Goal: Transaction & Acquisition: Purchase product/service

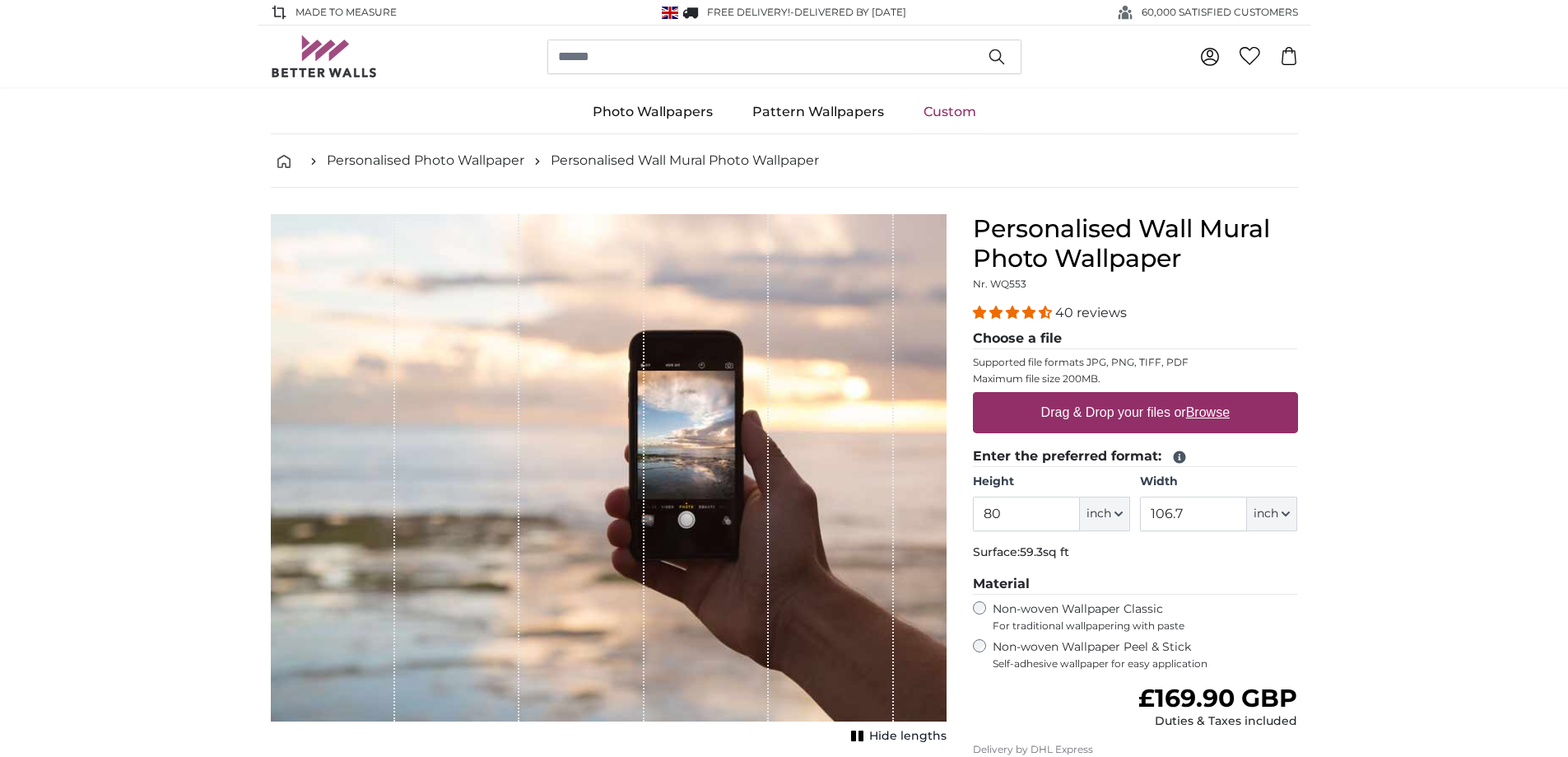
type input "8"
click at [1105, 409] on label "Drag & Drop your files or Browse" at bounding box center [1134, 412] width 202 height 33
click at [1105, 397] on input "Drag & Drop your files or Browse" at bounding box center [1135, 395] width 325 height 5
type input "**********"
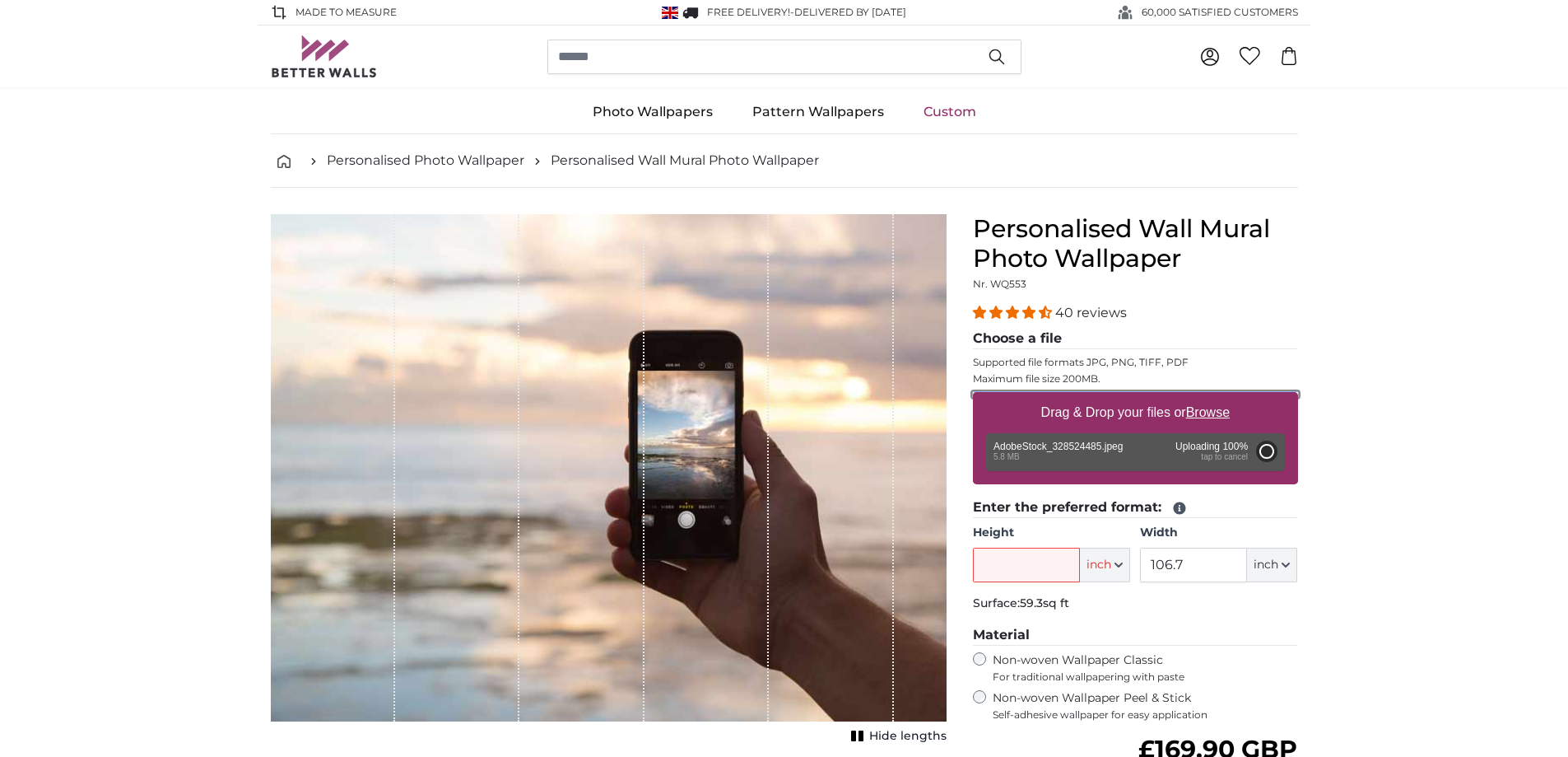
type input "56.3"
type input "192.6"
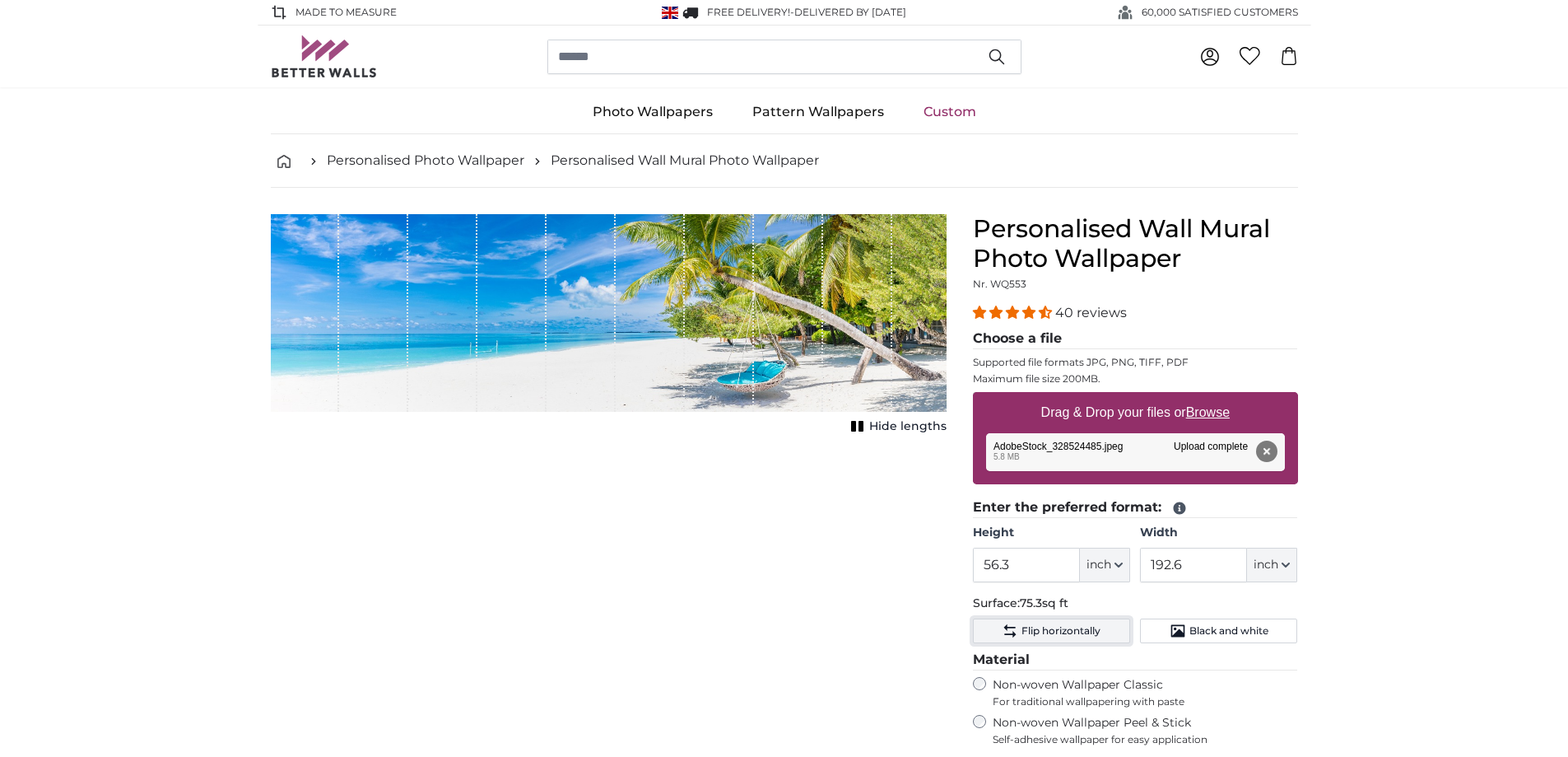
click at [1055, 629] on span "Flip horizontally" at bounding box center [1061, 630] width 79 height 13
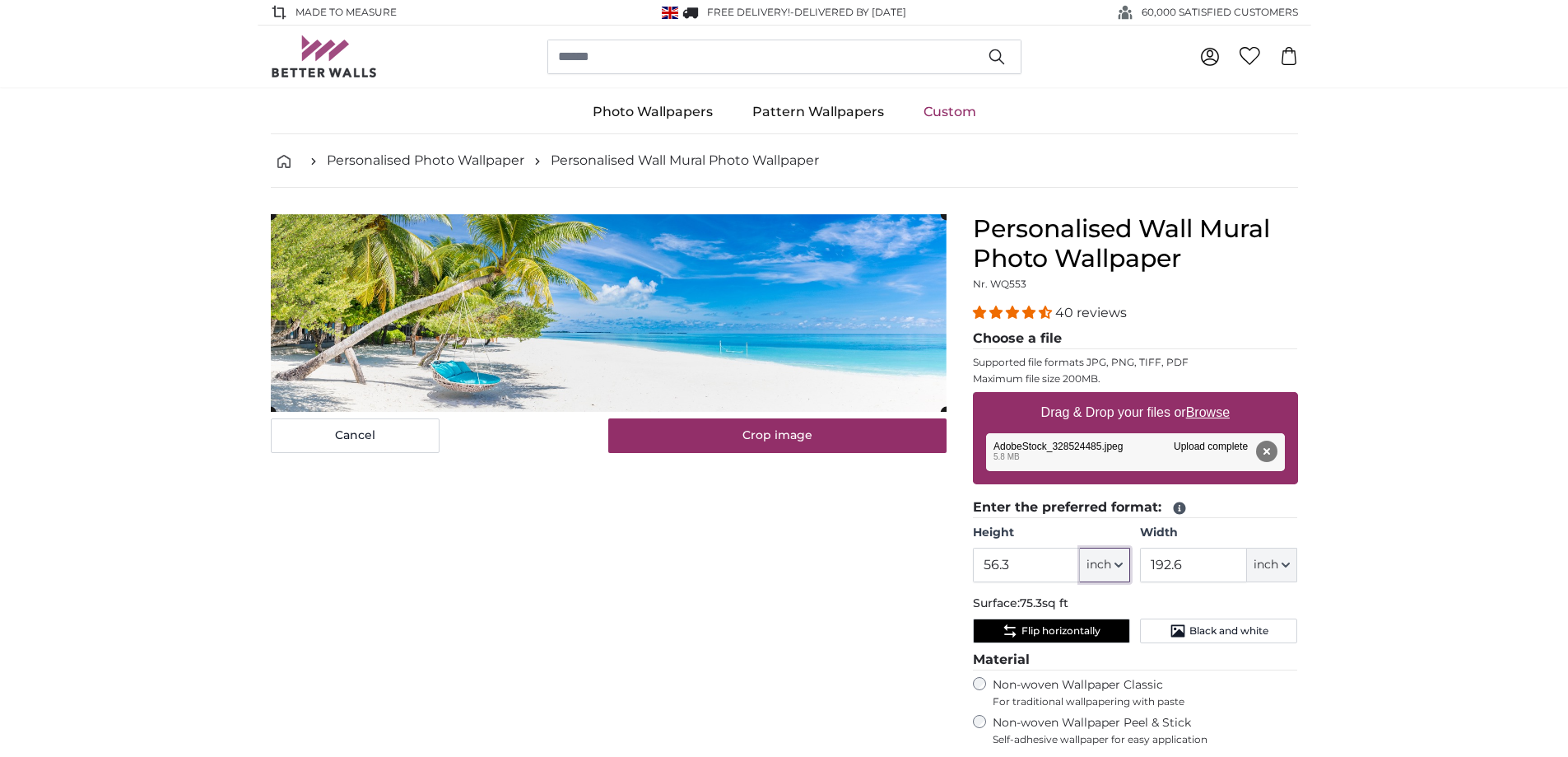
click at [1115, 563] on icon "button" at bounding box center [1118, 565] width 8 height 8
click at [1095, 608] on link "Centimeter (cm)" at bounding box center [1104, 608] width 145 height 30
type input "143.1"
type input "489.3"
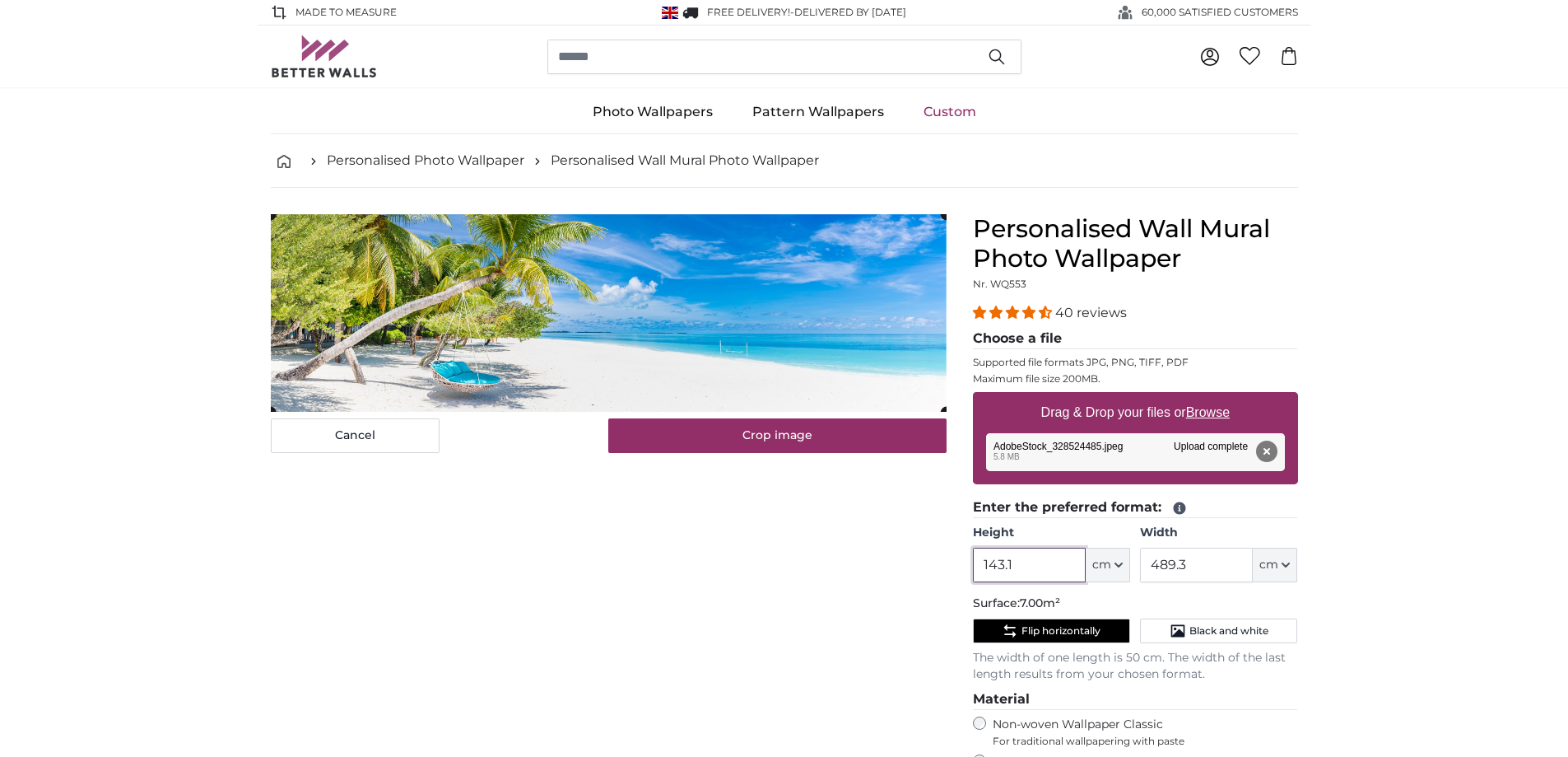
click at [1047, 563] on input "143.1" at bounding box center [1029, 565] width 113 height 35
type input "1"
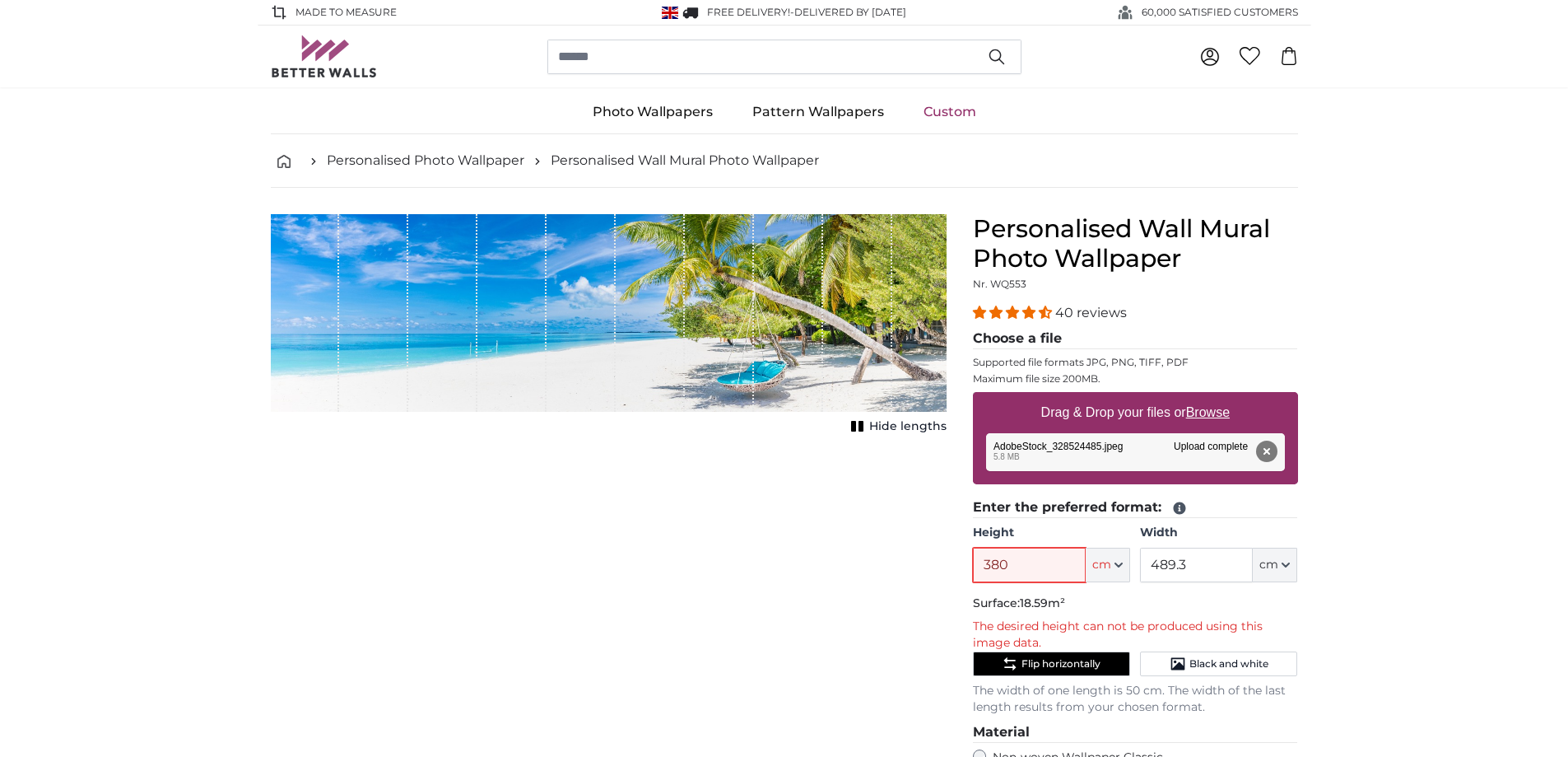
type input "380"
click at [1087, 671] on span "Flip horizontally" at bounding box center [1061, 664] width 79 height 13
click at [1201, 565] on input "489.3" at bounding box center [1196, 565] width 113 height 35
type input "4"
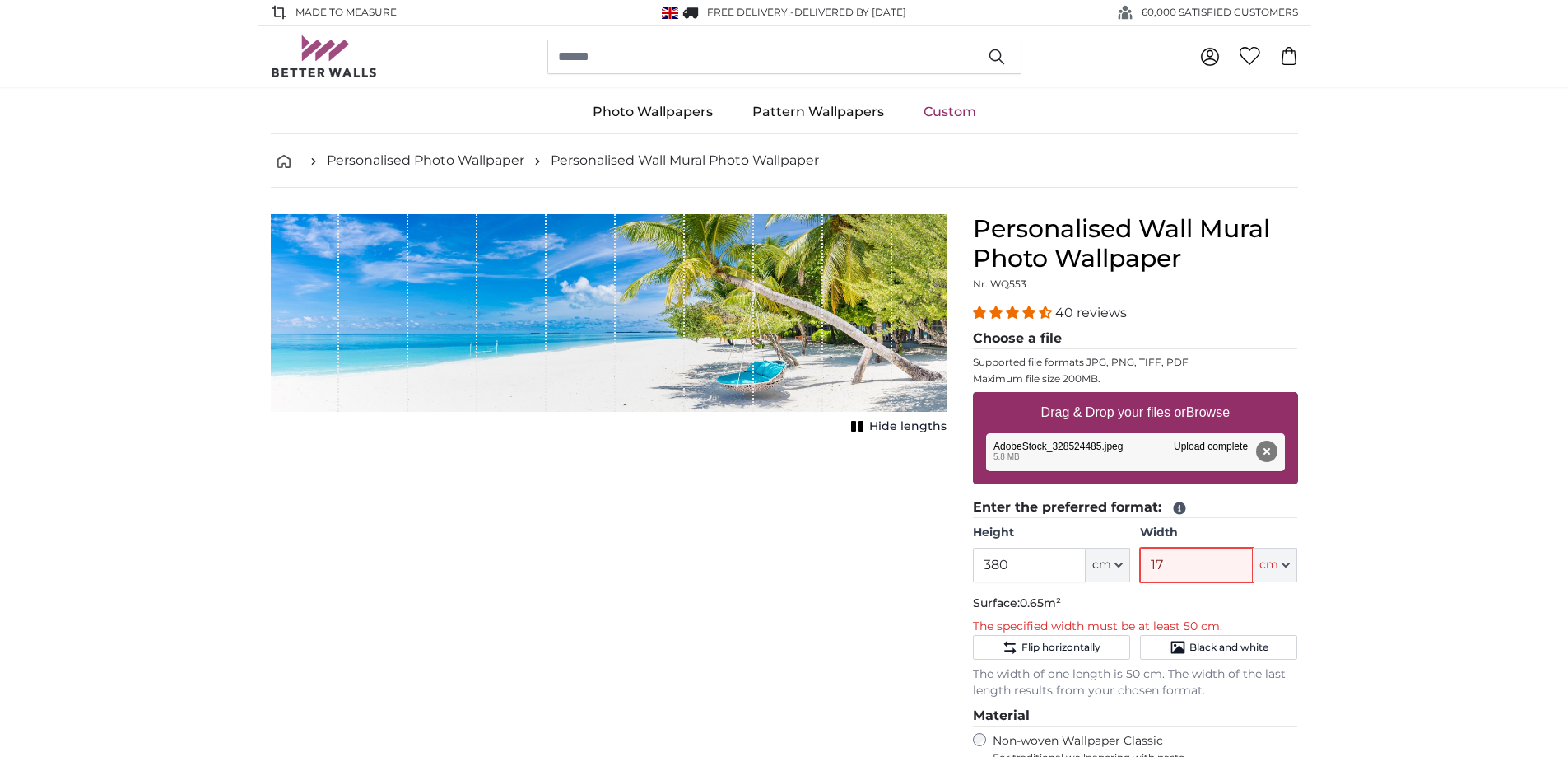
type input "137"
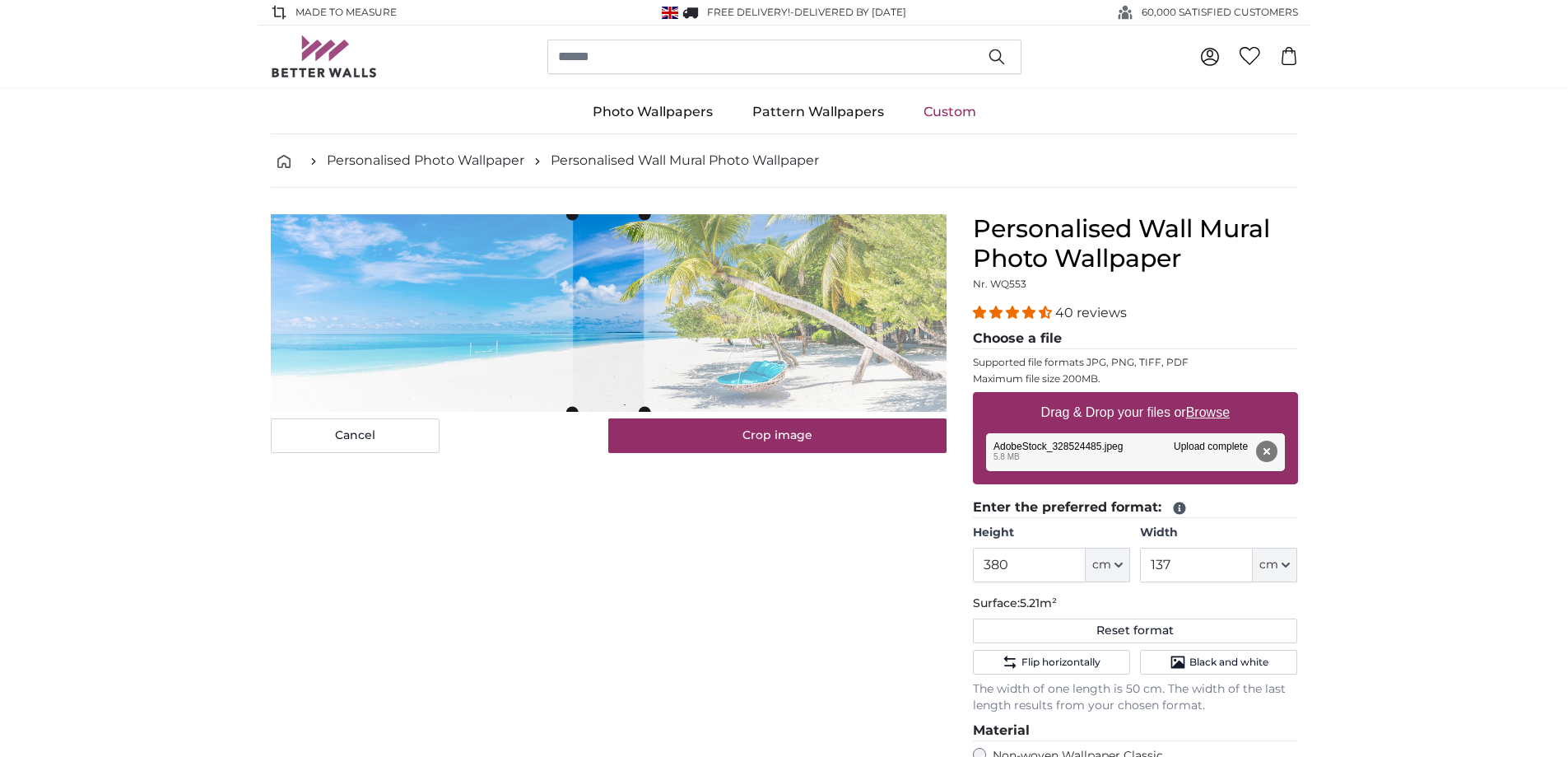
click at [1053, 662] on span "Flip horizontally" at bounding box center [1061, 662] width 79 height 13
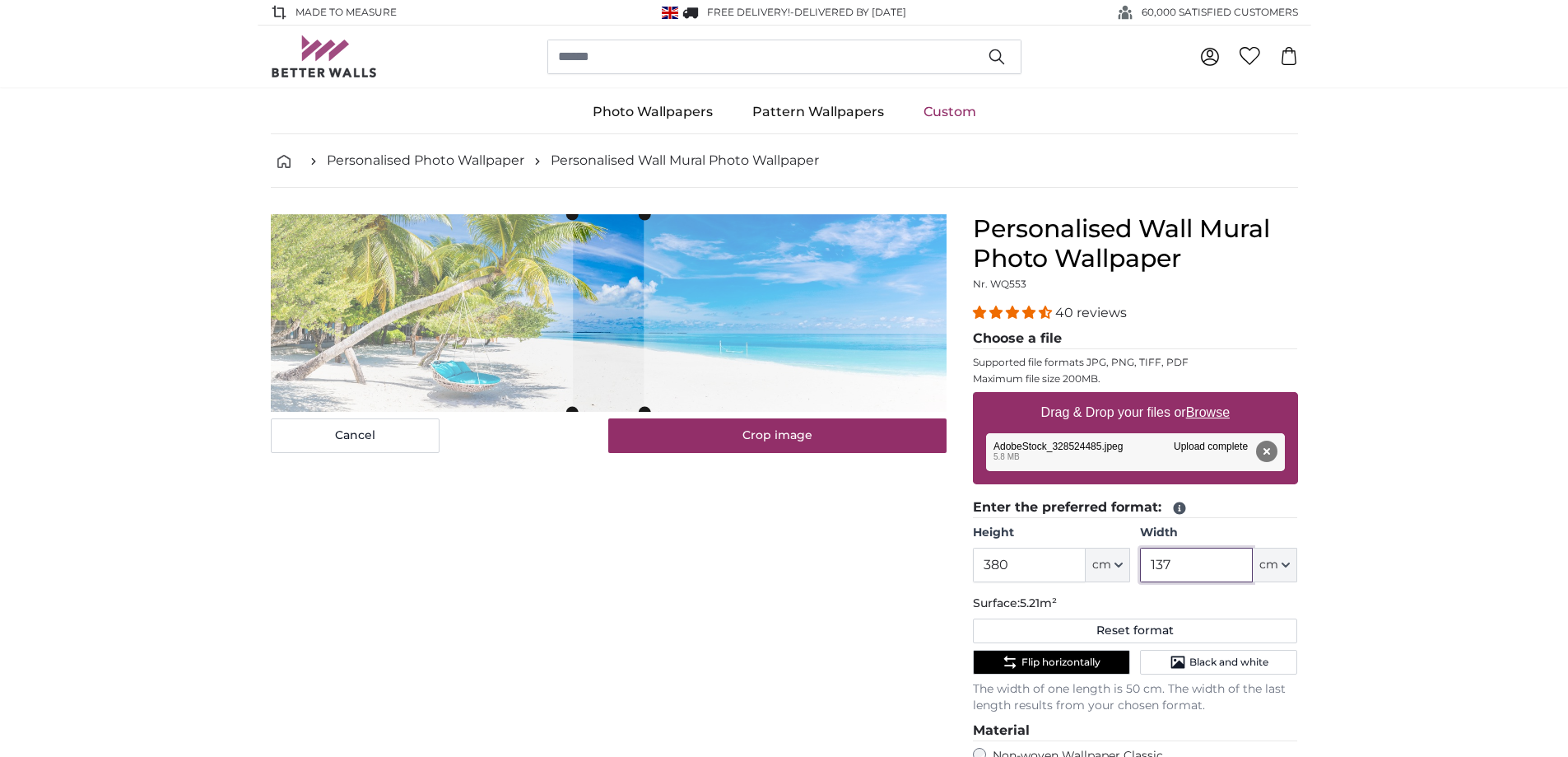
click at [1193, 568] on input "137" at bounding box center [1196, 565] width 113 height 35
type input "1"
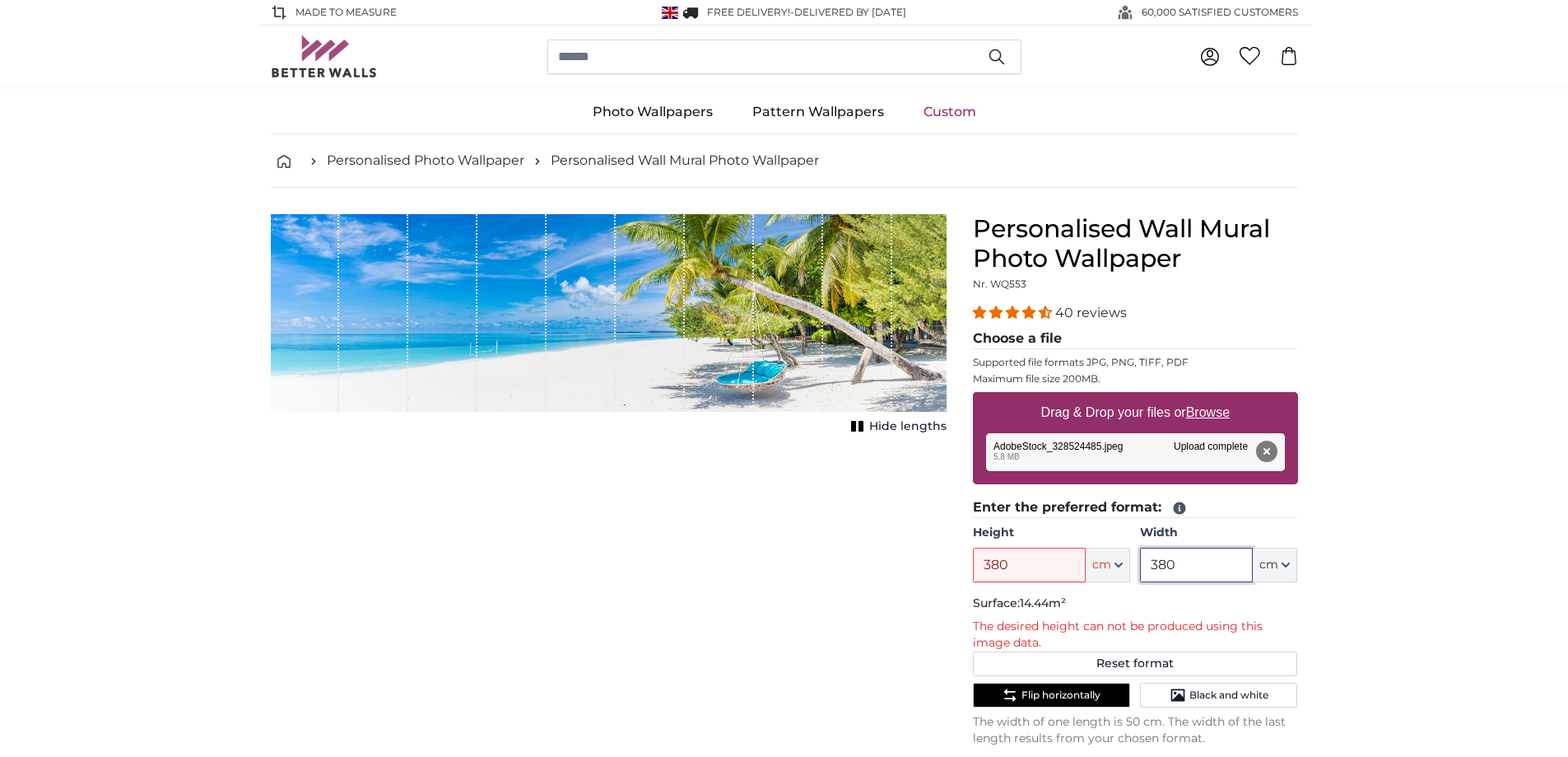
type input "380"
click at [1021, 568] on input "380" at bounding box center [1029, 565] width 113 height 35
type input "3"
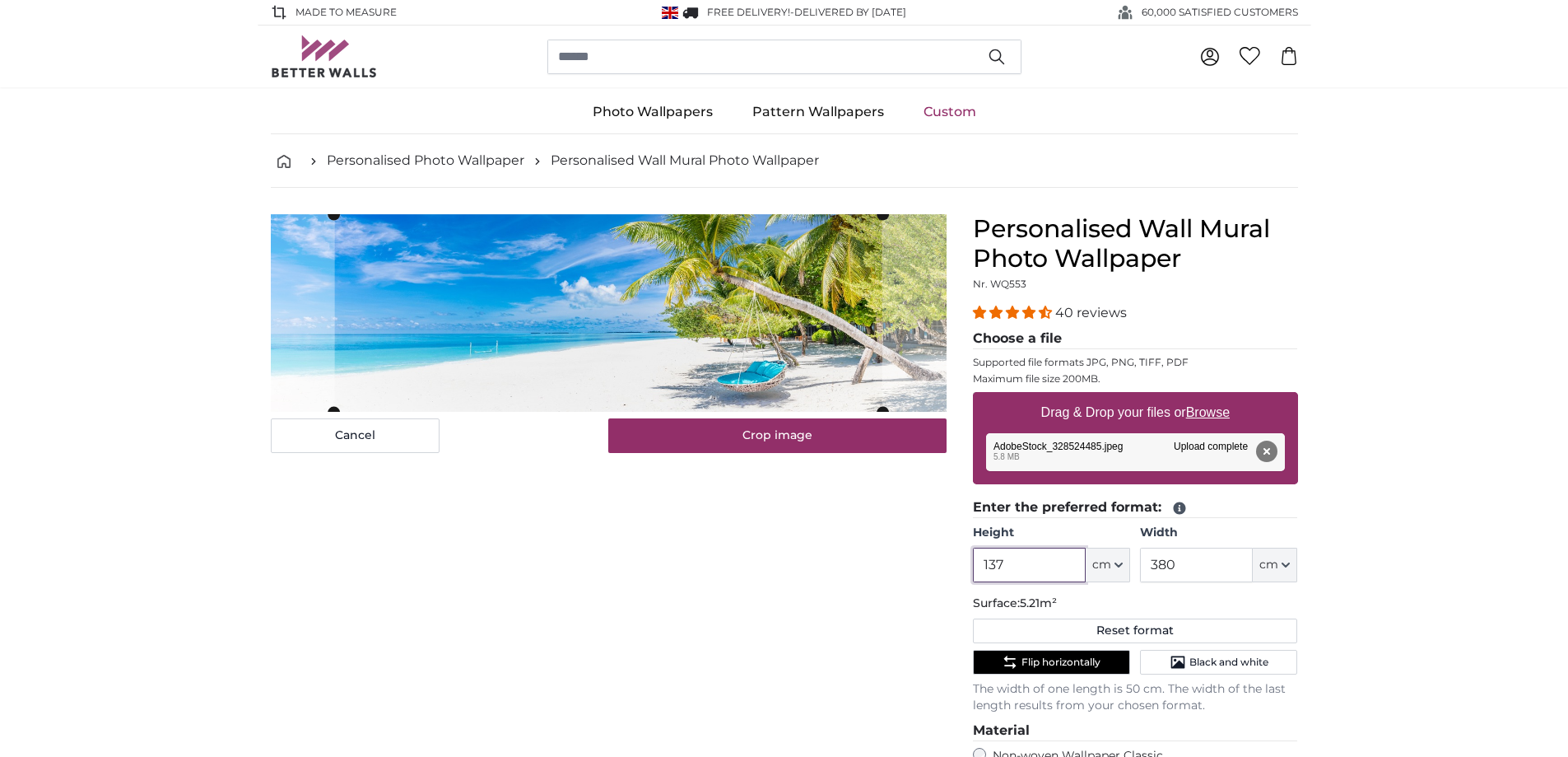
type input "137"
click at [1047, 661] on span "Flip horizontally" at bounding box center [1061, 662] width 79 height 13
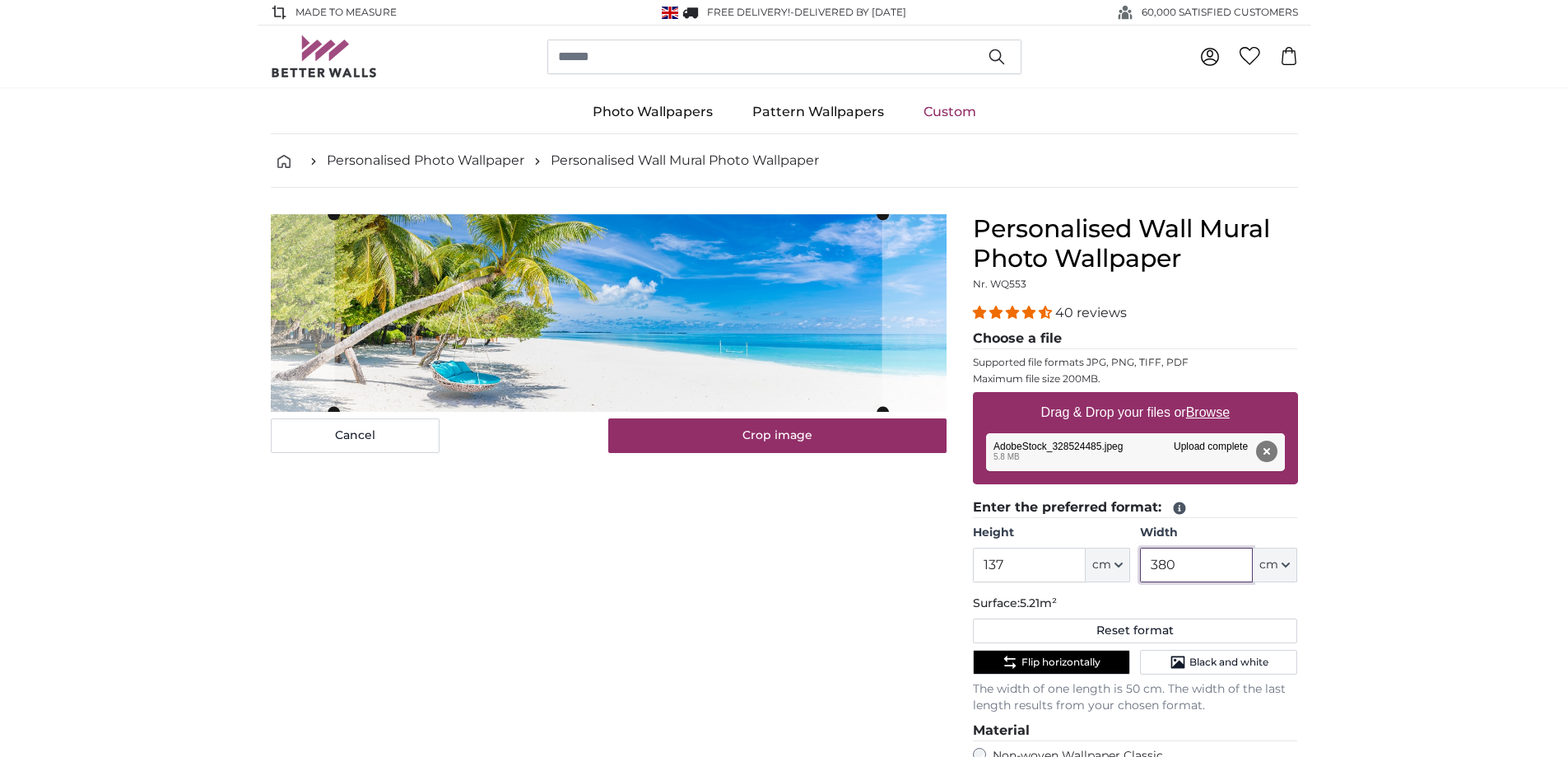
click at [1189, 562] on input "380" at bounding box center [1196, 565] width 113 height 35
type input "3"
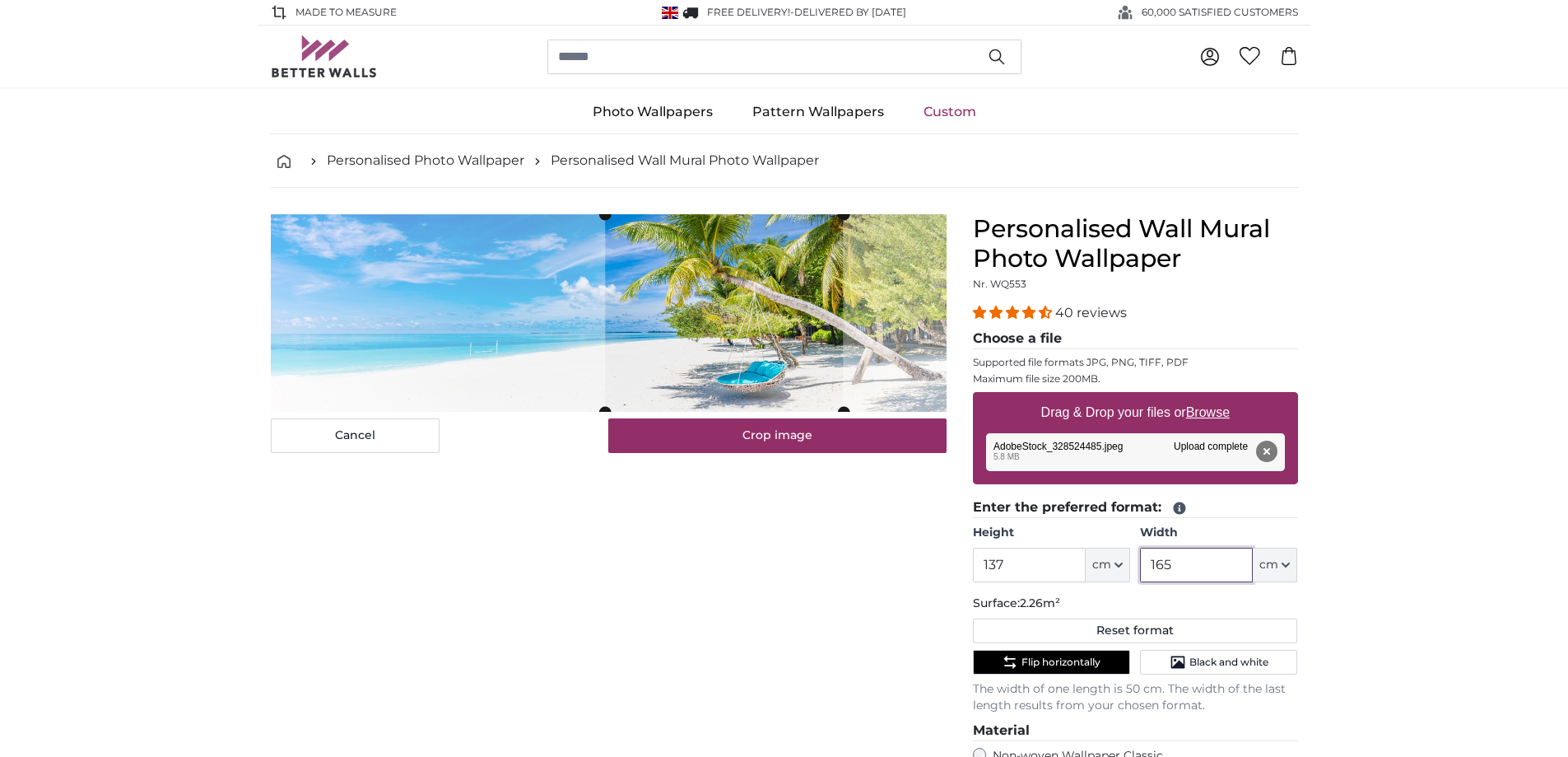
click at [672, 319] on cropper-handle at bounding box center [723, 313] width 238 height 198
click at [1035, 656] on span "Flip horizontally" at bounding box center [1061, 662] width 79 height 13
click at [1042, 660] on span "Flip horizontally" at bounding box center [1061, 662] width 79 height 13
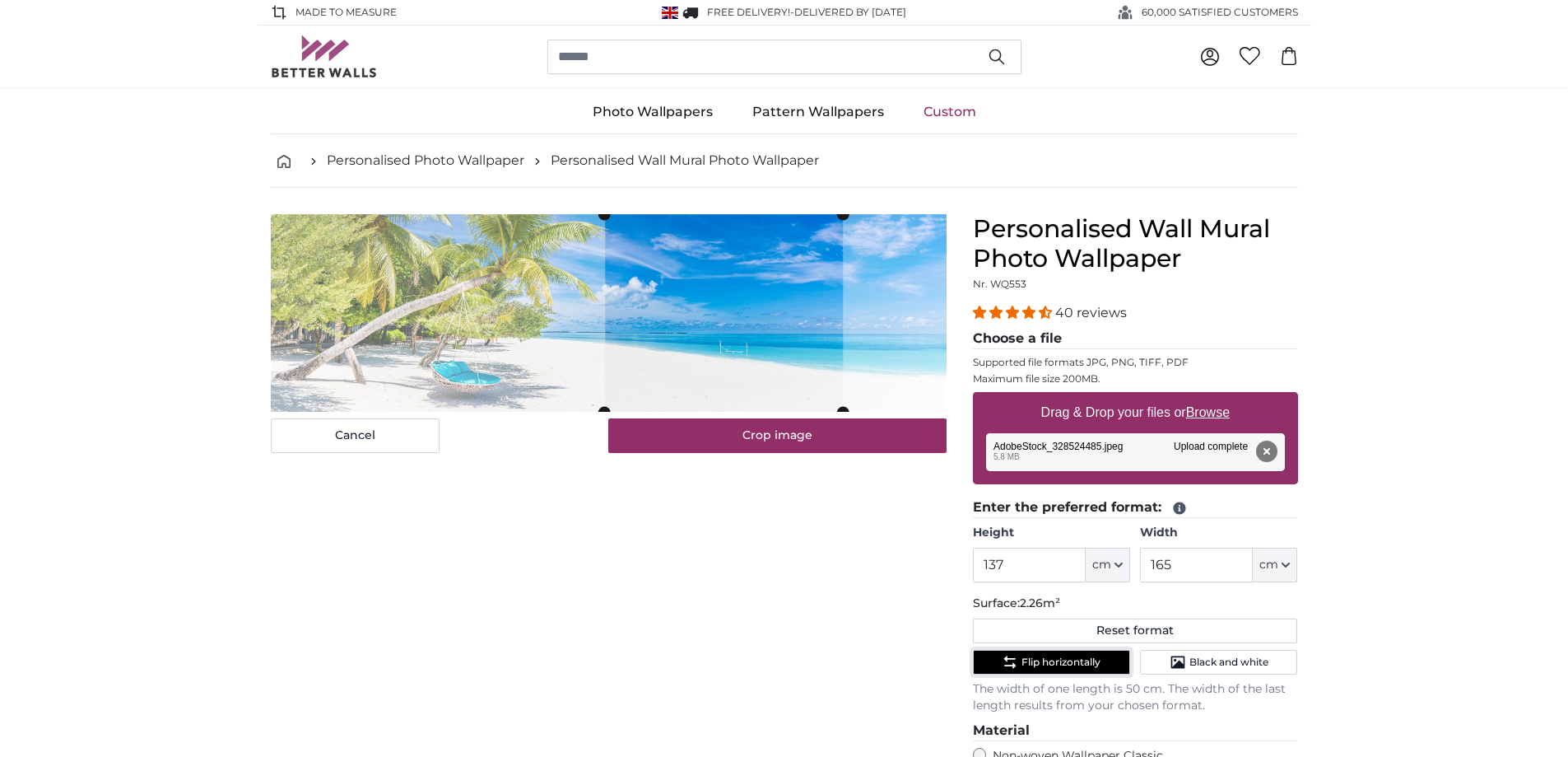
click at [672, 294] on cropper-handle at bounding box center [723, 313] width 238 height 198
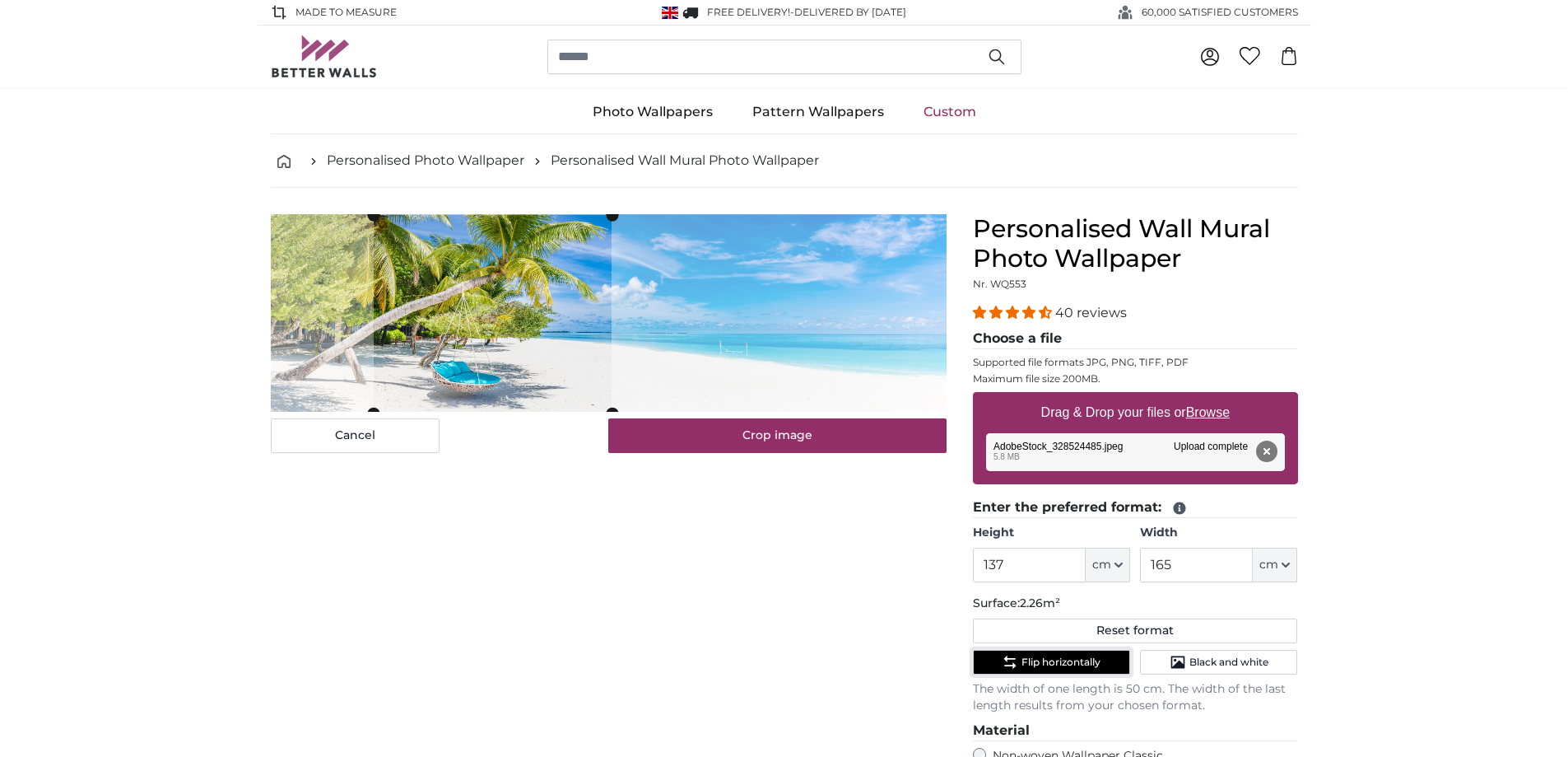
click at [460, 289] on cropper-handle at bounding box center [492, 313] width 238 height 198
click at [1204, 566] on input "165" at bounding box center [1196, 565] width 113 height 35
type input "1"
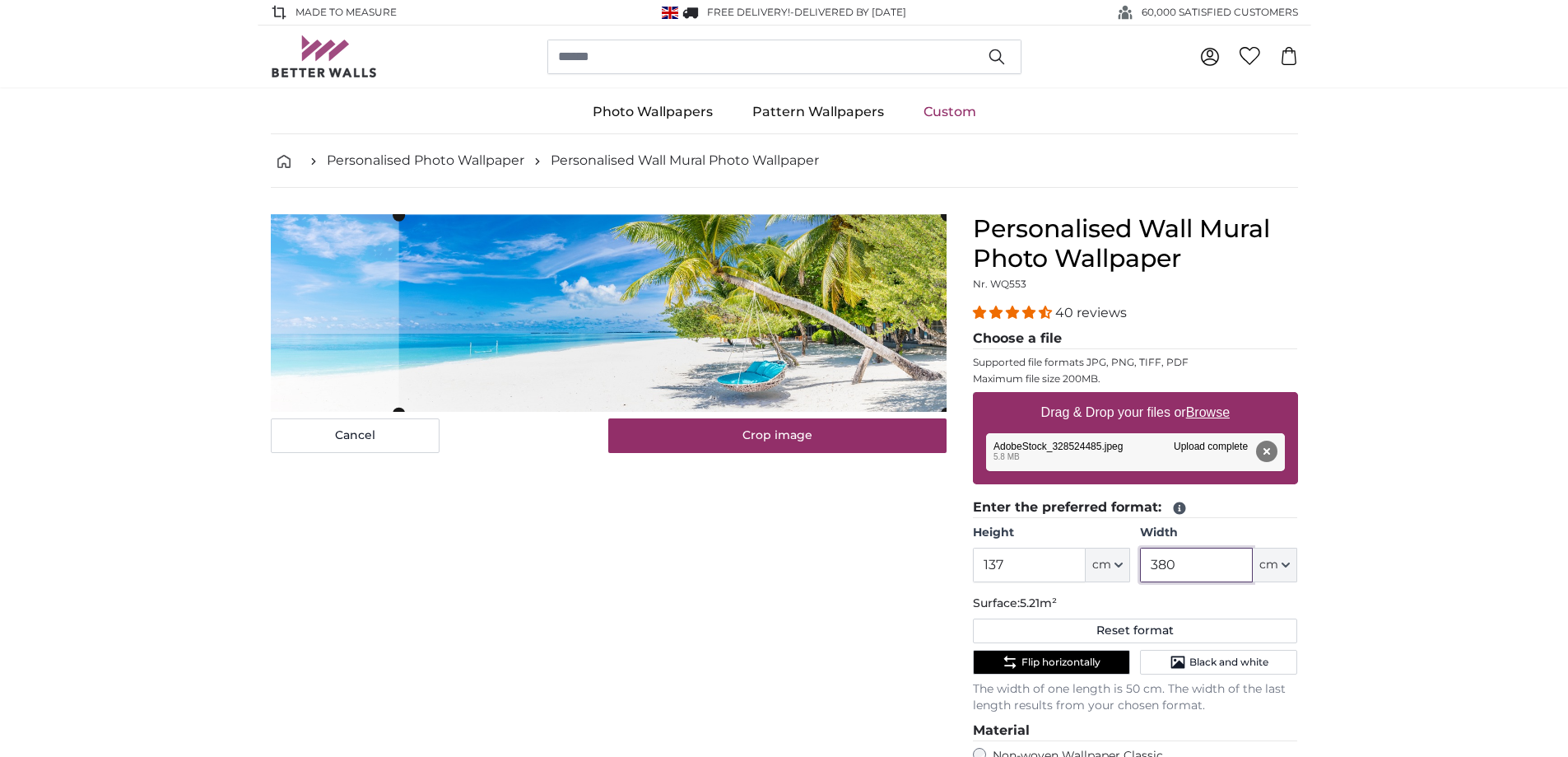
click at [762, 337] on cropper-handle at bounding box center [672, 313] width 548 height 198
type input "3"
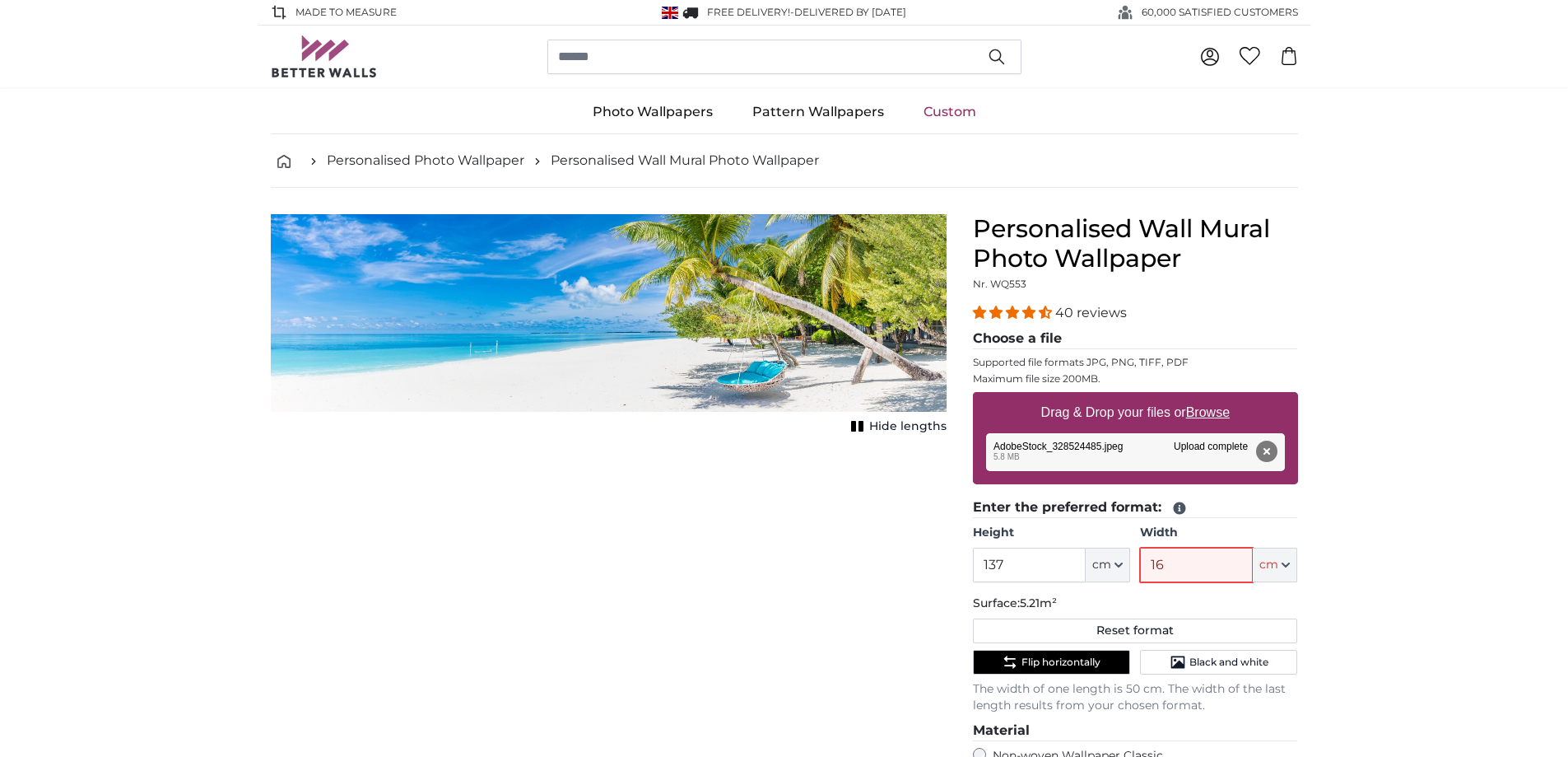
type input "165"
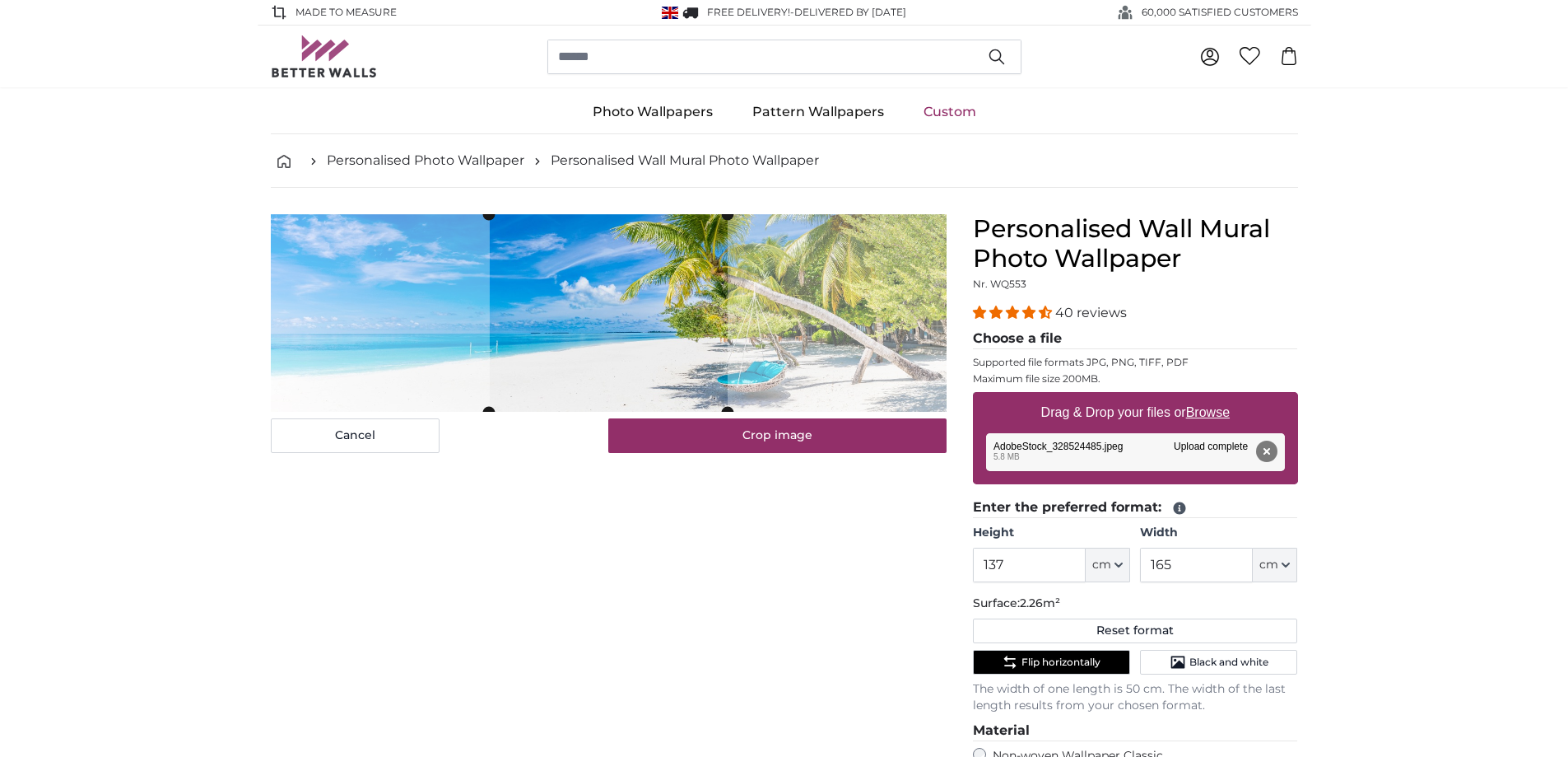
click at [489, 322] on cropper-handle at bounding box center [489, 313] width 13 height 198
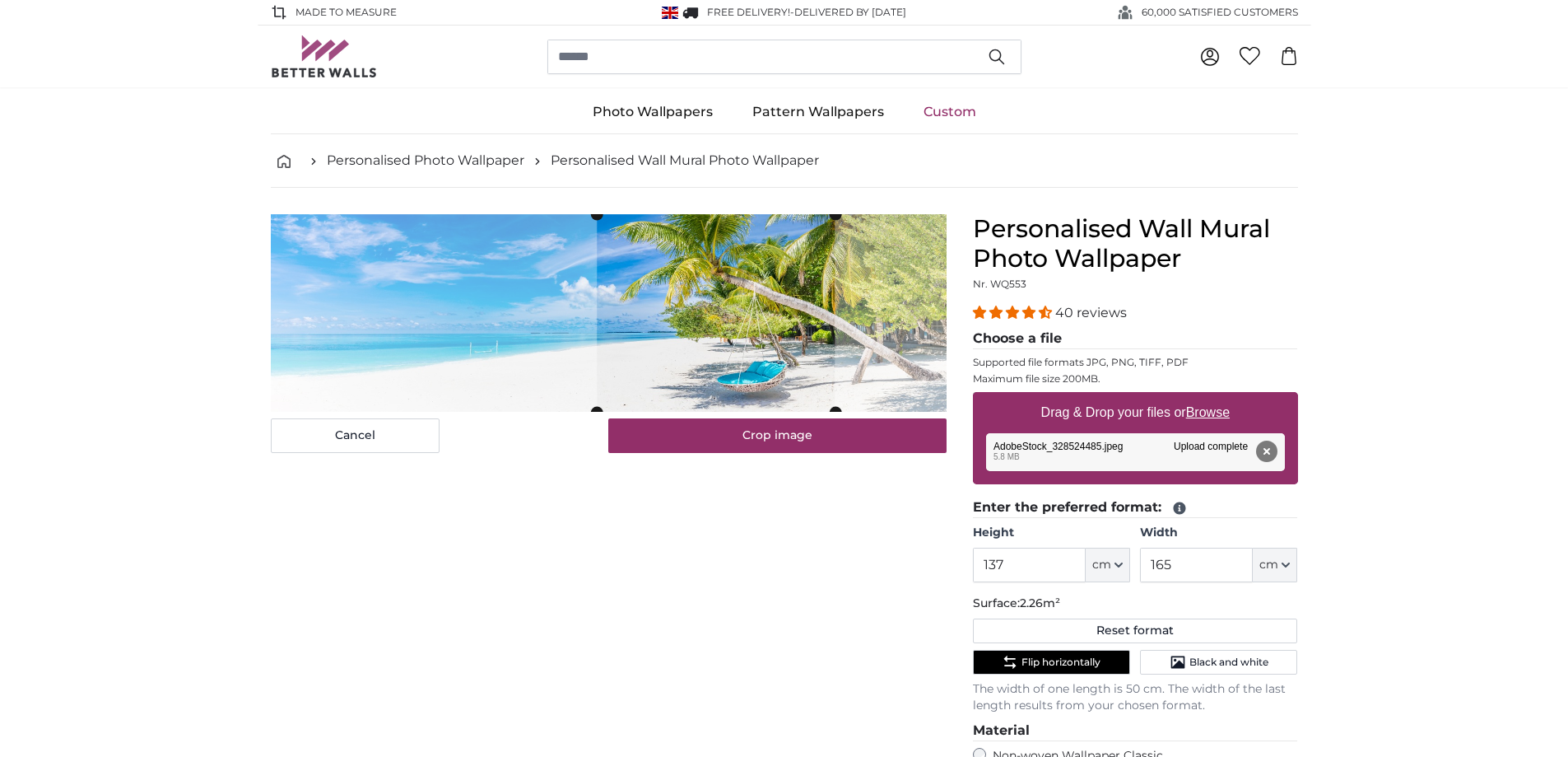
click at [735, 379] on cropper-handle at bounding box center [715, 313] width 238 height 198
click at [519, 502] on div "Cancel Crop image Hide lengths" at bounding box center [609, 657] width 702 height 885
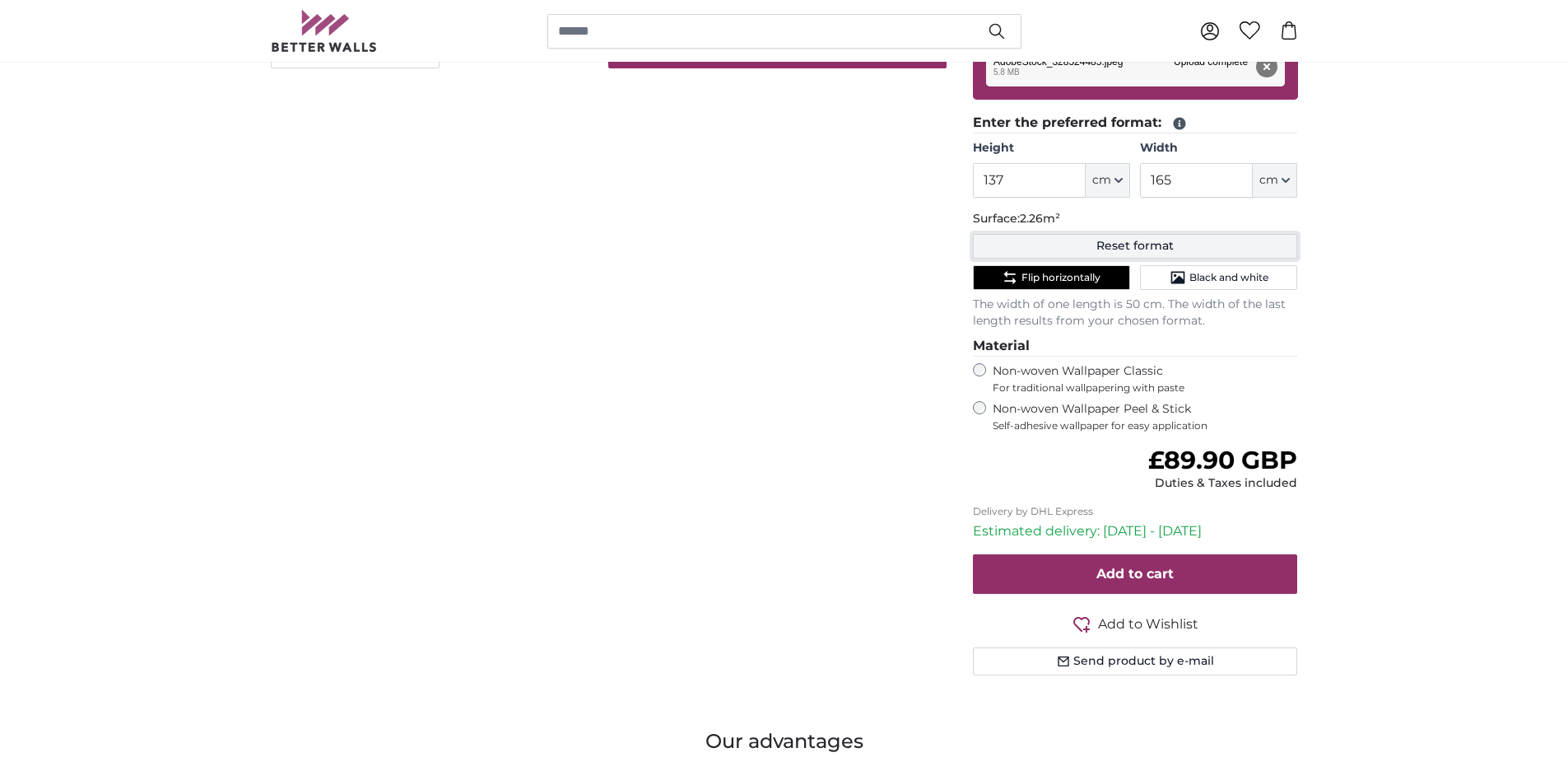
click at [1161, 248] on button "Reset format" at bounding box center [1135, 247] width 325 height 25
type input "143"
type input "489.1"
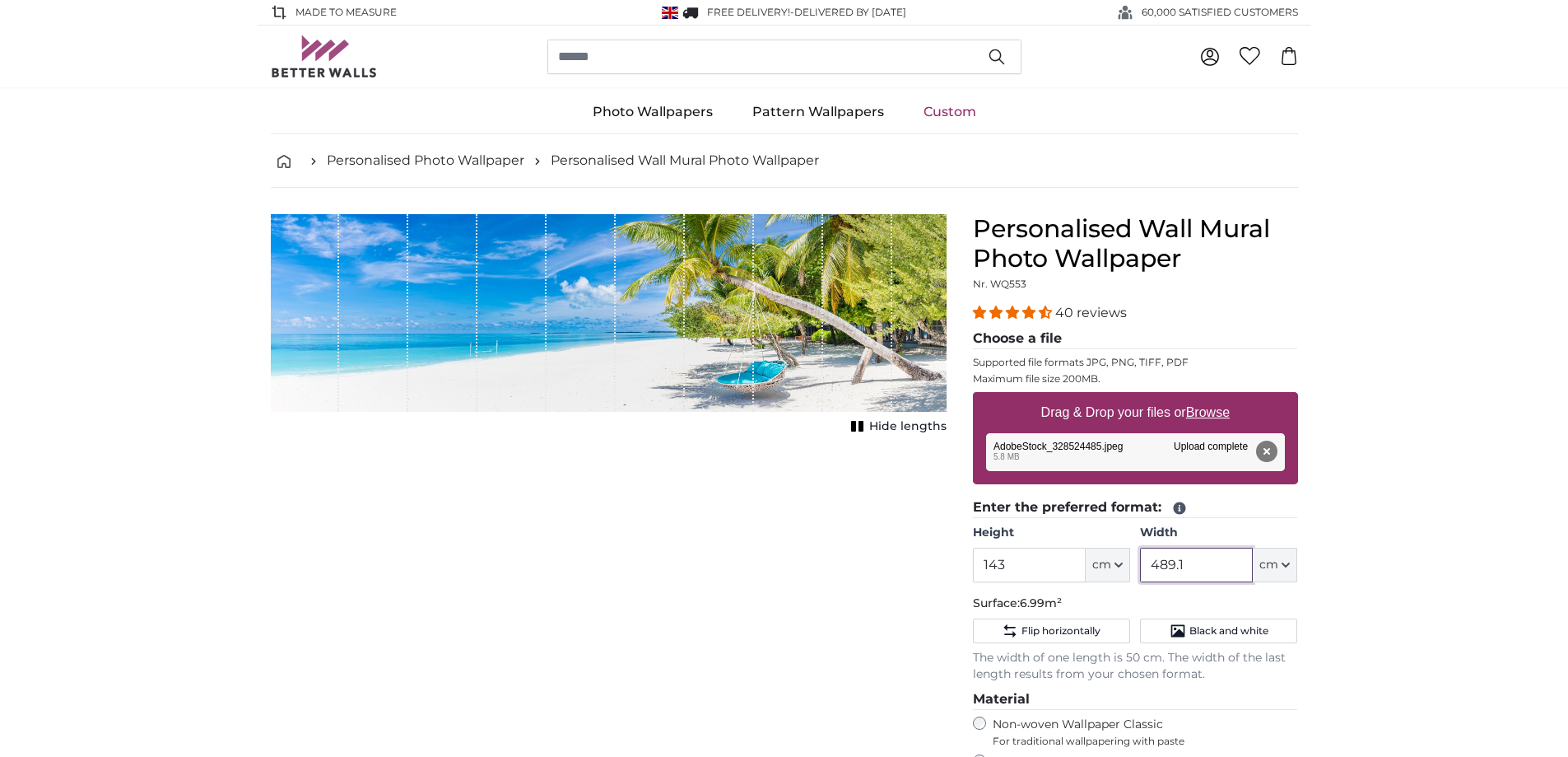
drag, startPoint x: 1206, startPoint y: 560, endPoint x: 1125, endPoint y: 576, distance: 82.6
click at [1125, 576] on div "Height 143 ft cm Centimeter (cm) Inches (inch) Feet (ft. in.) Width 489.1 ft cm…" at bounding box center [1135, 553] width 325 height 57
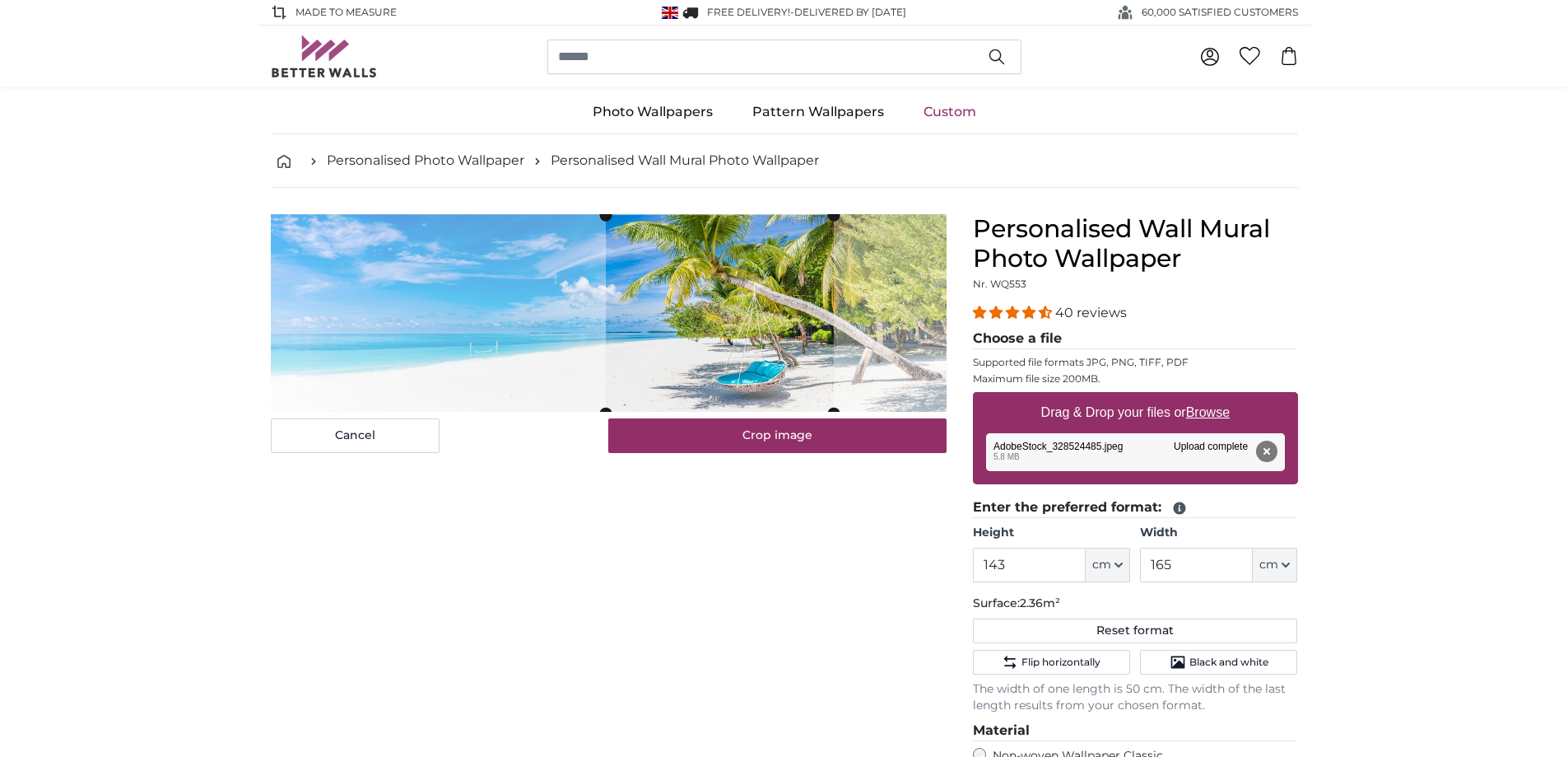
click at [740, 346] on cropper-handle at bounding box center [720, 313] width 228 height 198
click at [1180, 565] on input "165" at bounding box center [1196, 565] width 113 height 35
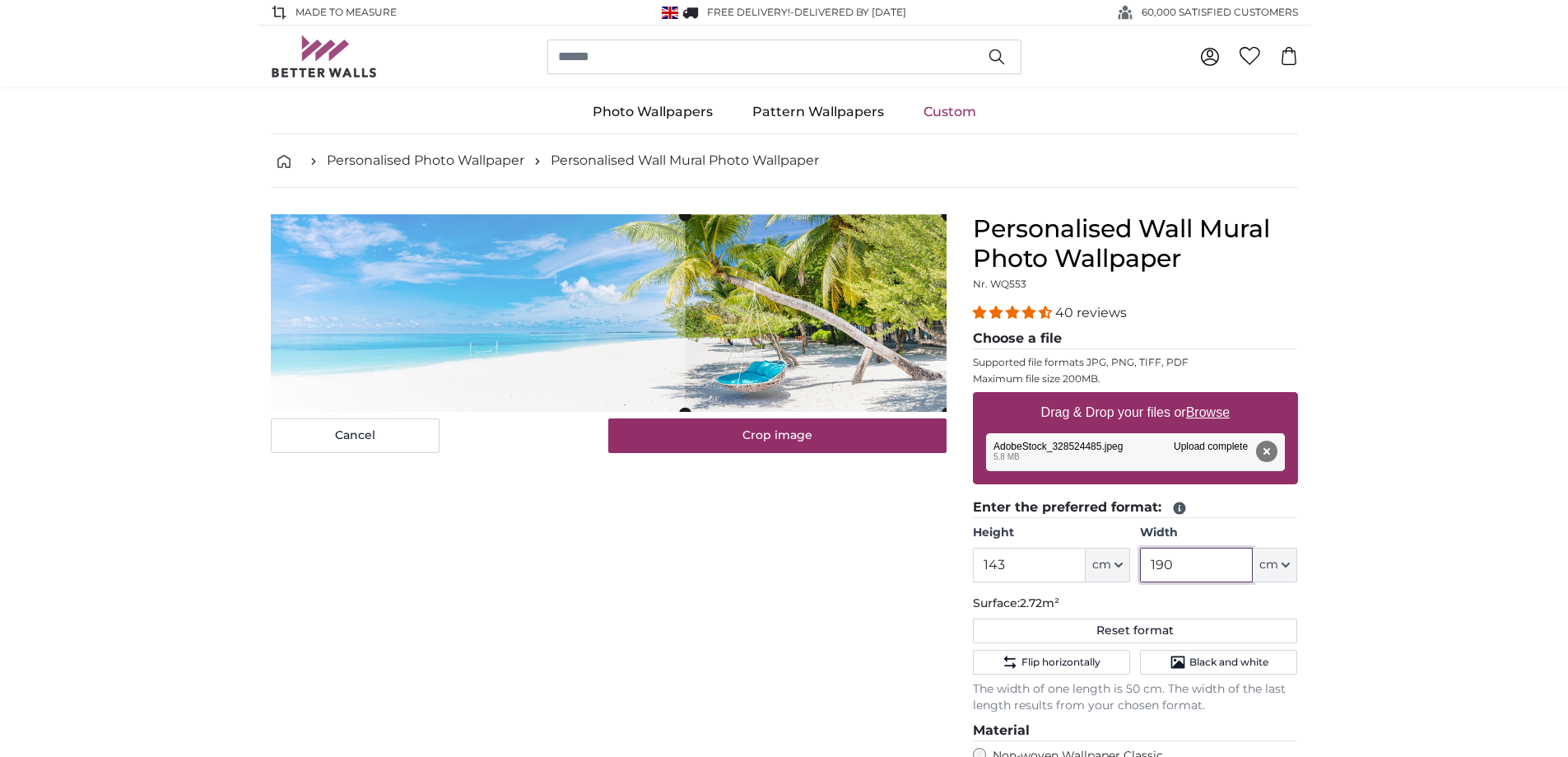
click at [822, 344] on cropper-handle at bounding box center [816, 313] width 263 height 198
type input "1"
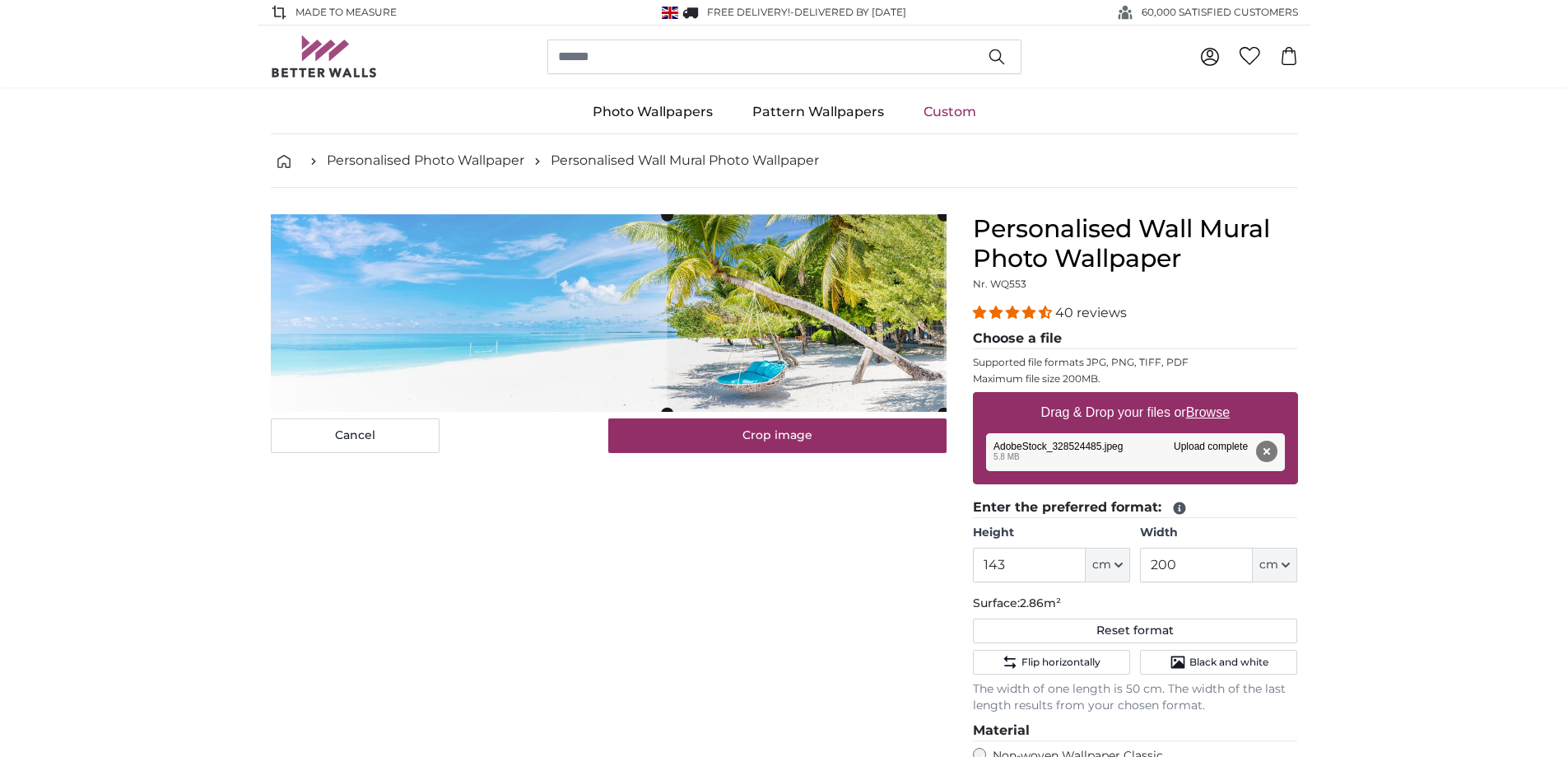
click at [907, 367] on cropper-handle at bounding box center [805, 313] width 276 height 198
click at [1185, 568] on input "200" at bounding box center [1196, 565] width 113 height 35
click at [933, 359] on cropper-handle at bounding box center [802, 313] width 290 height 198
click at [1204, 562] on input "210" at bounding box center [1196, 565] width 113 height 35
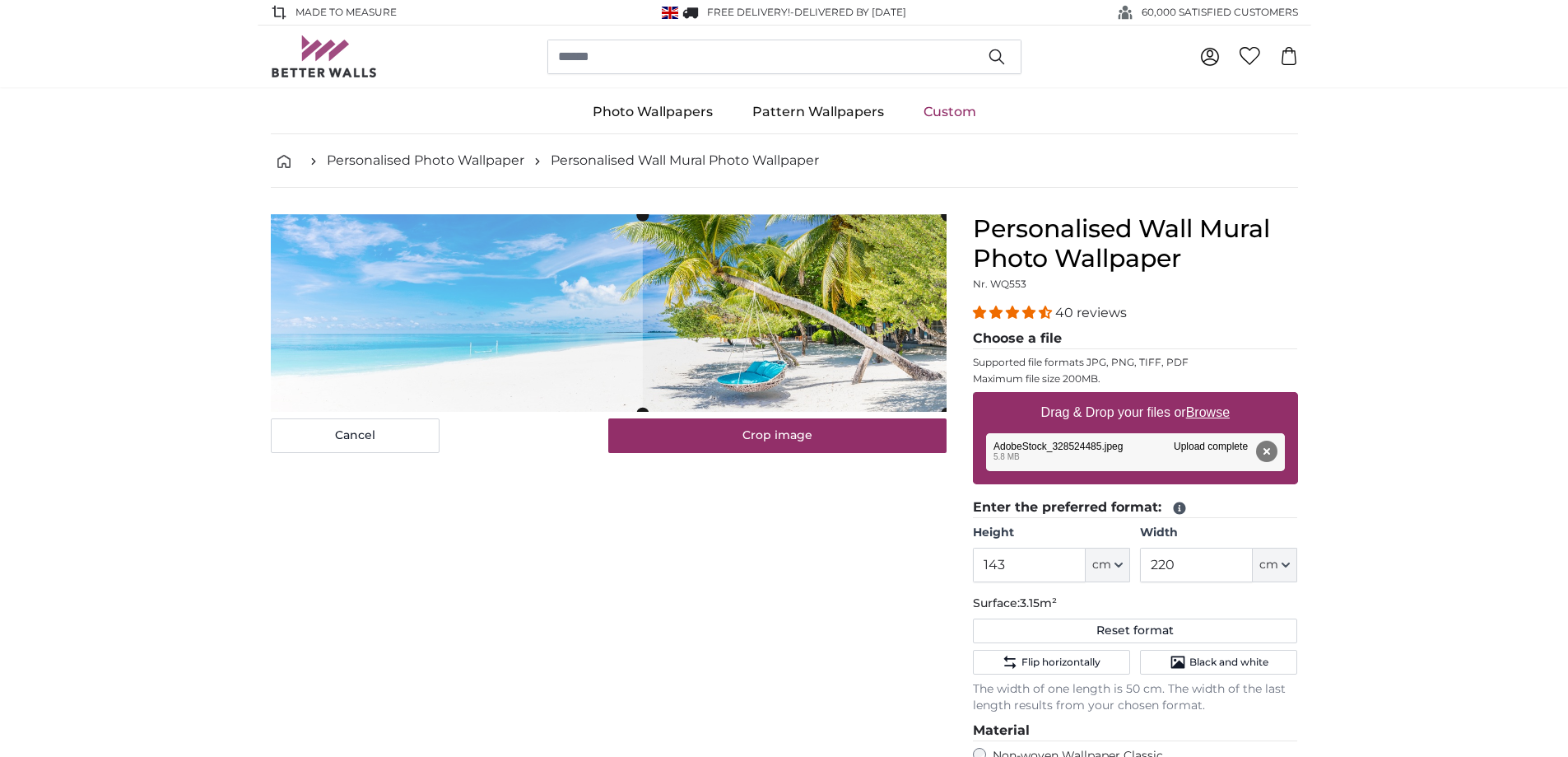
click at [883, 387] on cropper-handle at bounding box center [794, 313] width 303 height 198
click at [1198, 564] on input "220" at bounding box center [1196, 565] width 113 height 35
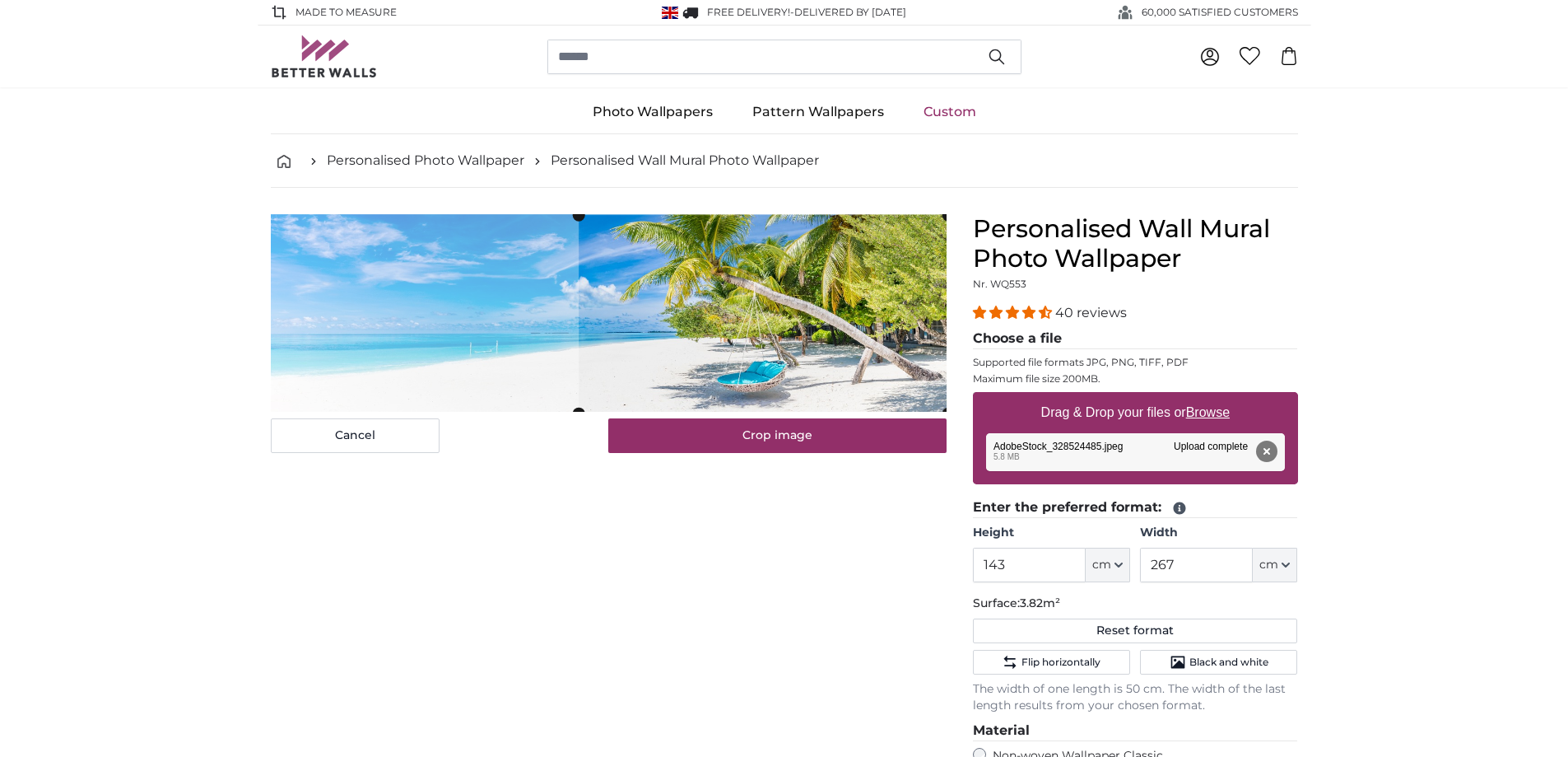
click at [768, 361] on cropper-handle at bounding box center [763, 313] width 369 height 198
click at [828, 305] on cropper-handle at bounding box center [763, 313] width 369 height 198
click at [720, 536] on div "Cancel Crop image Hide lengths" at bounding box center [609, 657] width 702 height 885
click at [1273, 452] on button "Remove" at bounding box center [1266, 452] width 22 height 22
type input "489.1"
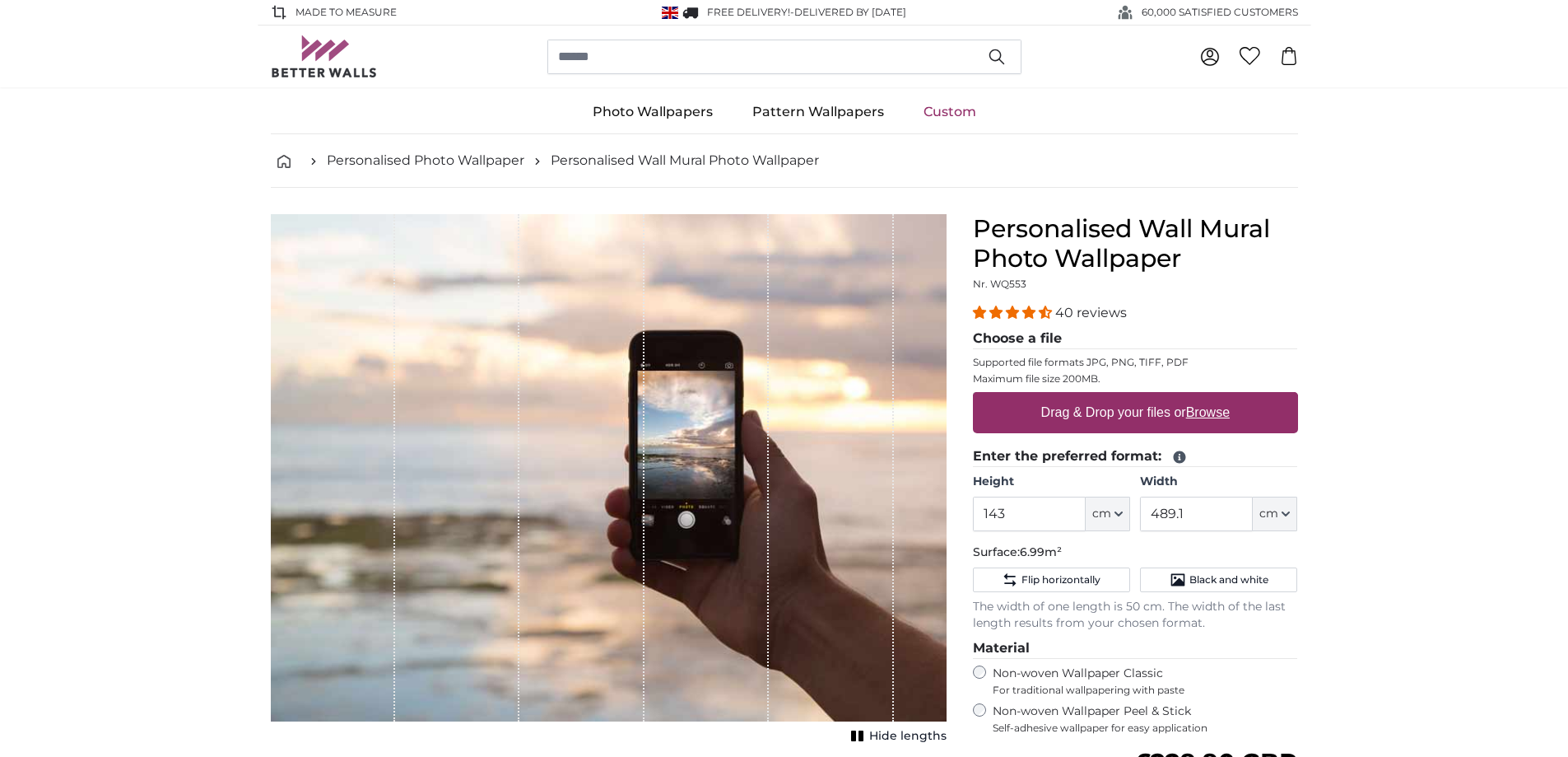
click at [1114, 416] on label "Drag & Drop your files or Browse" at bounding box center [1134, 412] width 202 height 33
click at [1114, 397] on input "Drag & Drop your files or Browse" at bounding box center [1135, 395] width 325 height 5
type input "**********"
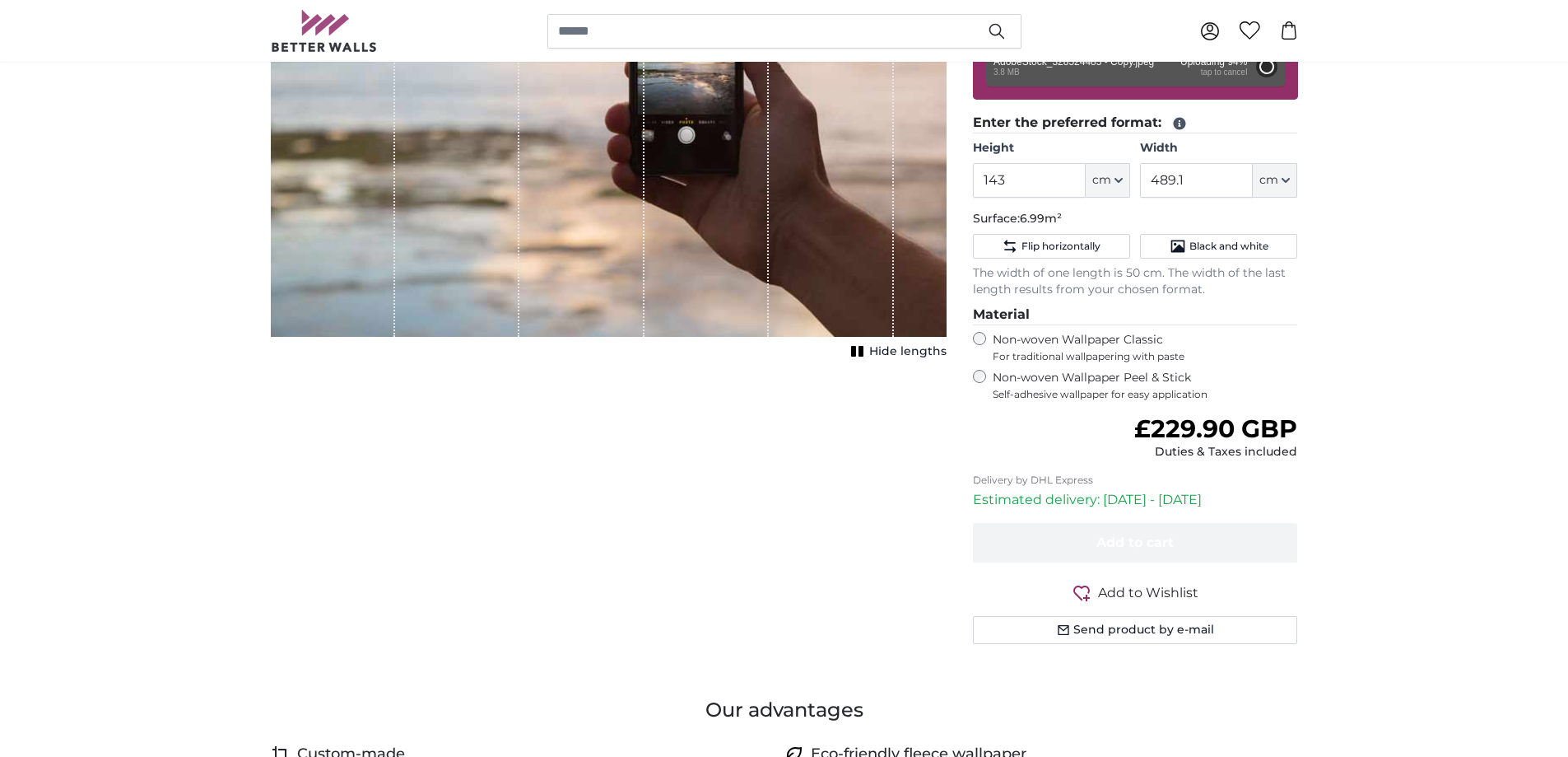
scroll to position [769, 0]
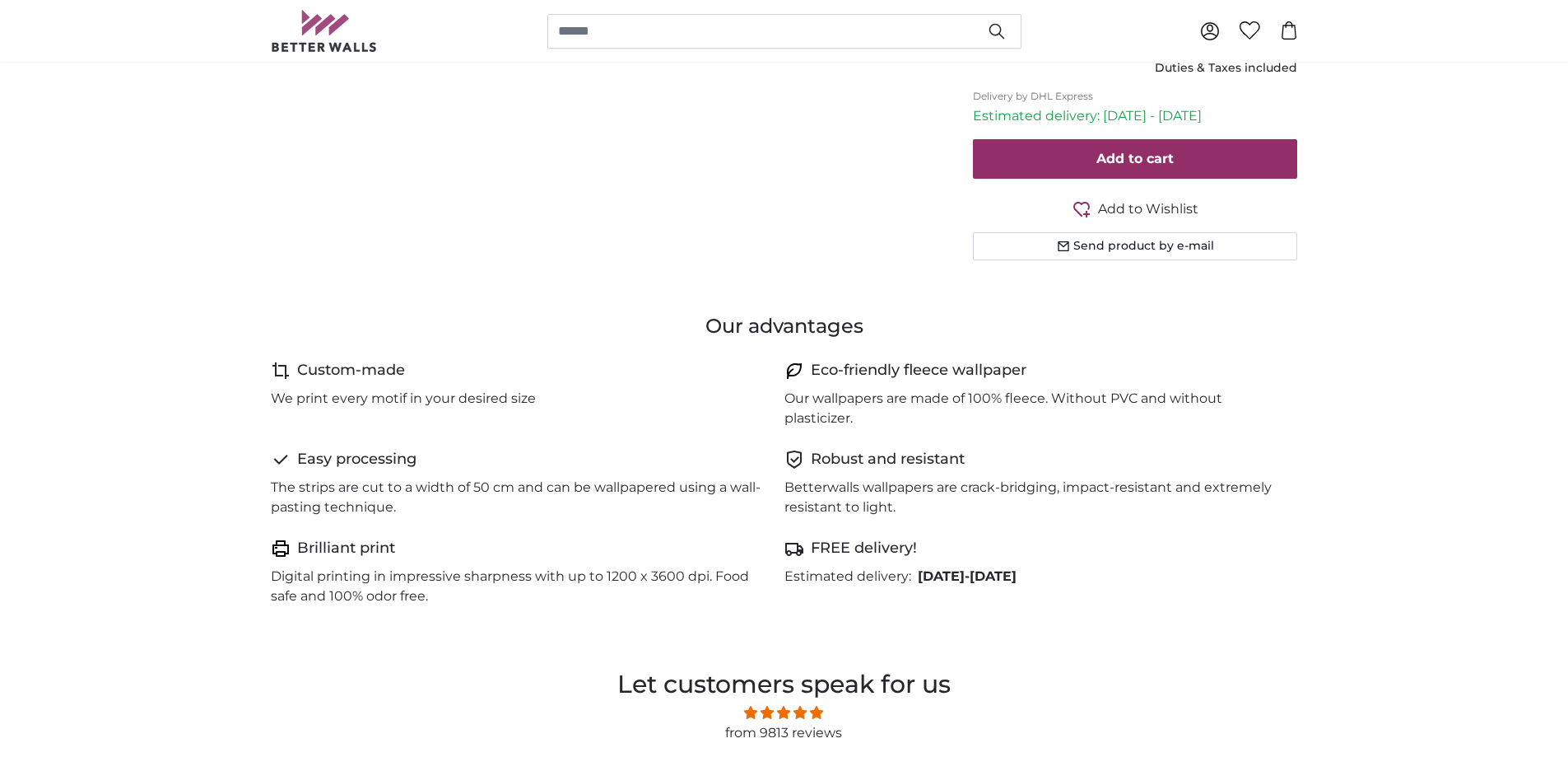
type input "143"
type input "486.2"
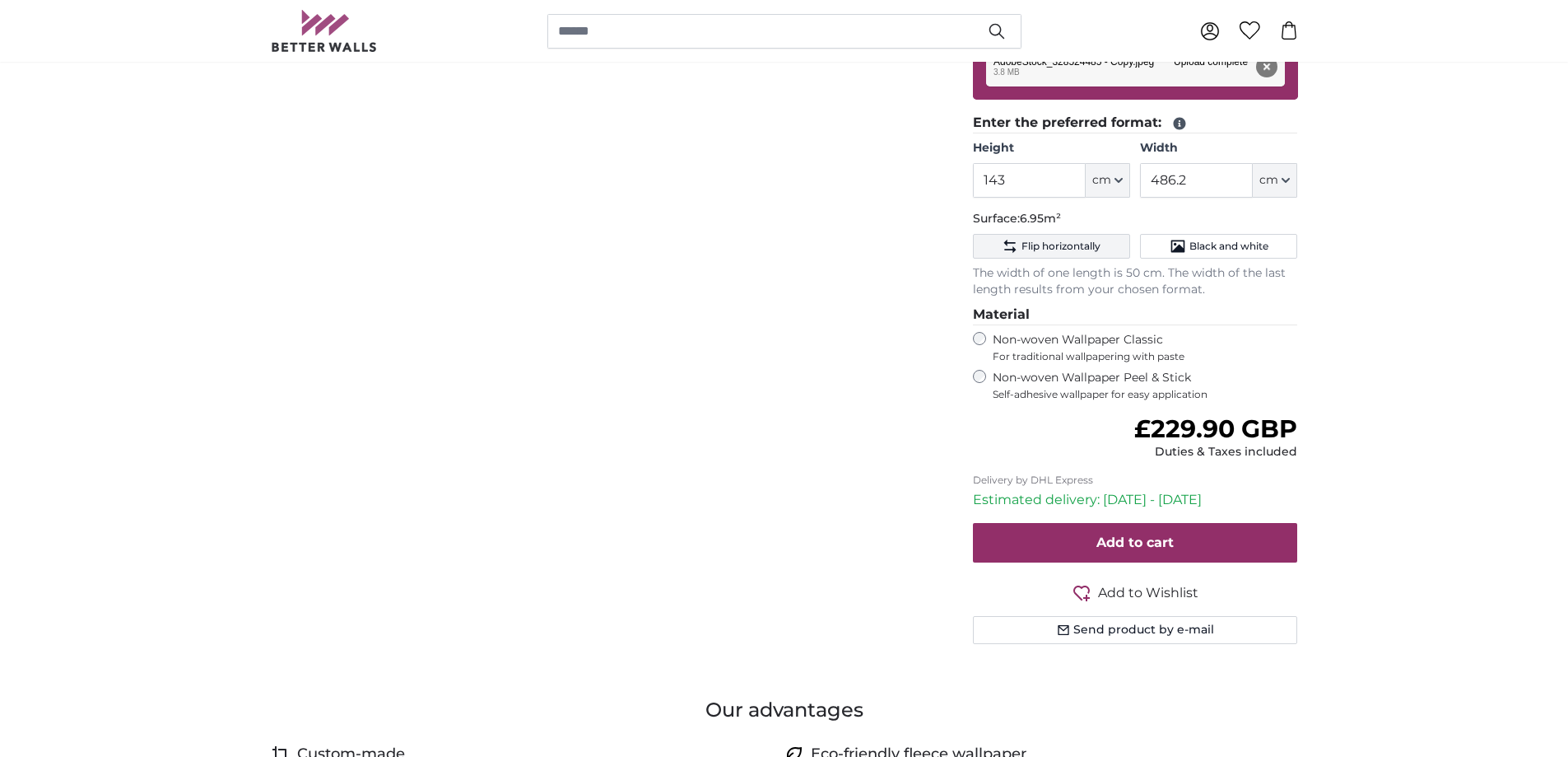
scroll to position [0, 0]
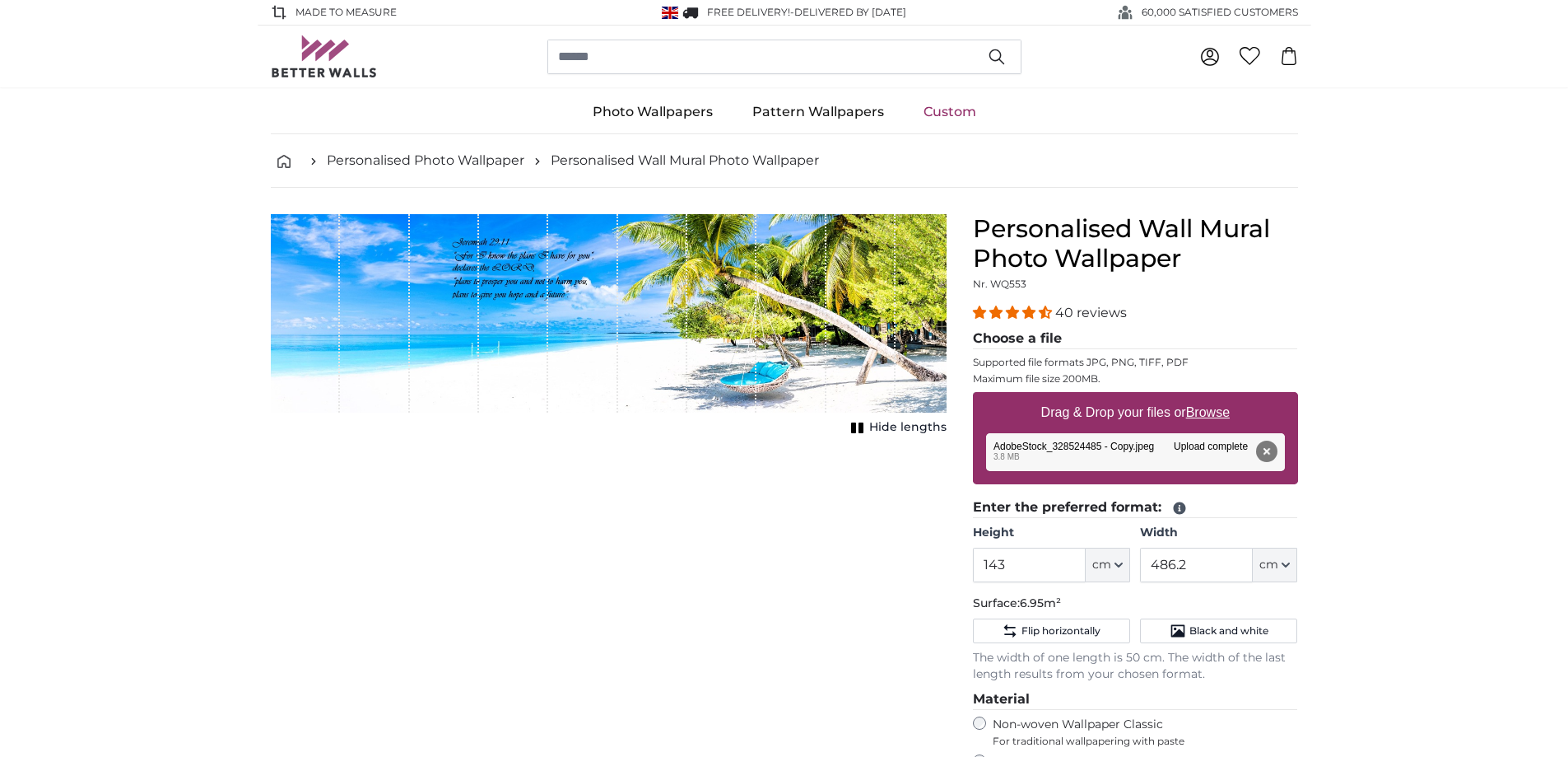
click at [930, 429] on span "Hide lengths" at bounding box center [908, 427] width 77 height 16
click at [858, 501] on div "Cancel Crop image Show lengths" at bounding box center [609, 641] width 702 height 854
click at [524, 270] on img "1 of 1" at bounding box center [609, 313] width 676 height 198
click at [892, 428] on span "Show lengths" at bounding box center [905, 427] width 83 height 16
click at [1209, 565] on input "486.2" at bounding box center [1196, 565] width 113 height 35
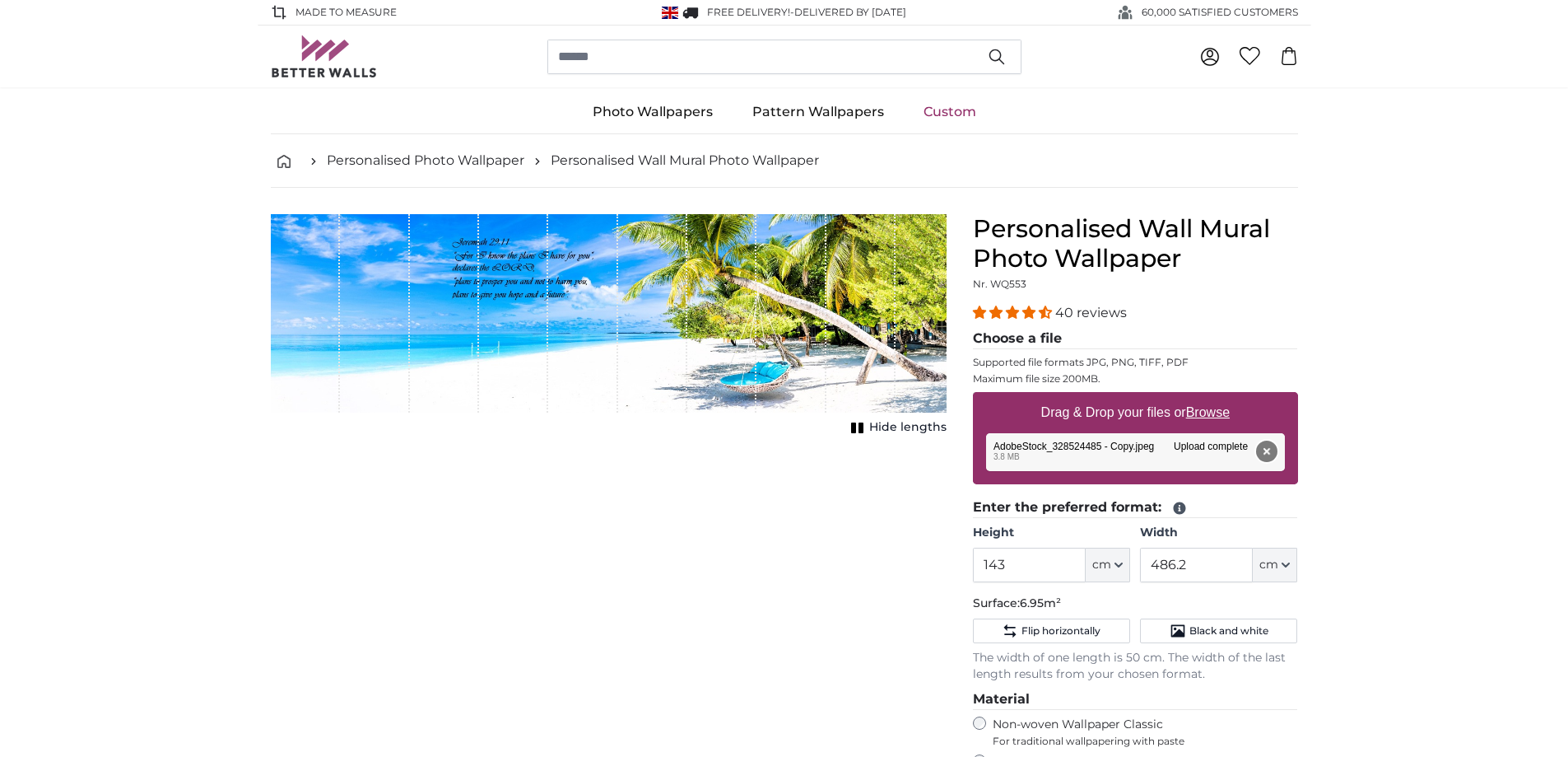
click at [1266, 453] on button "Remove" at bounding box center [1266, 452] width 22 height 22
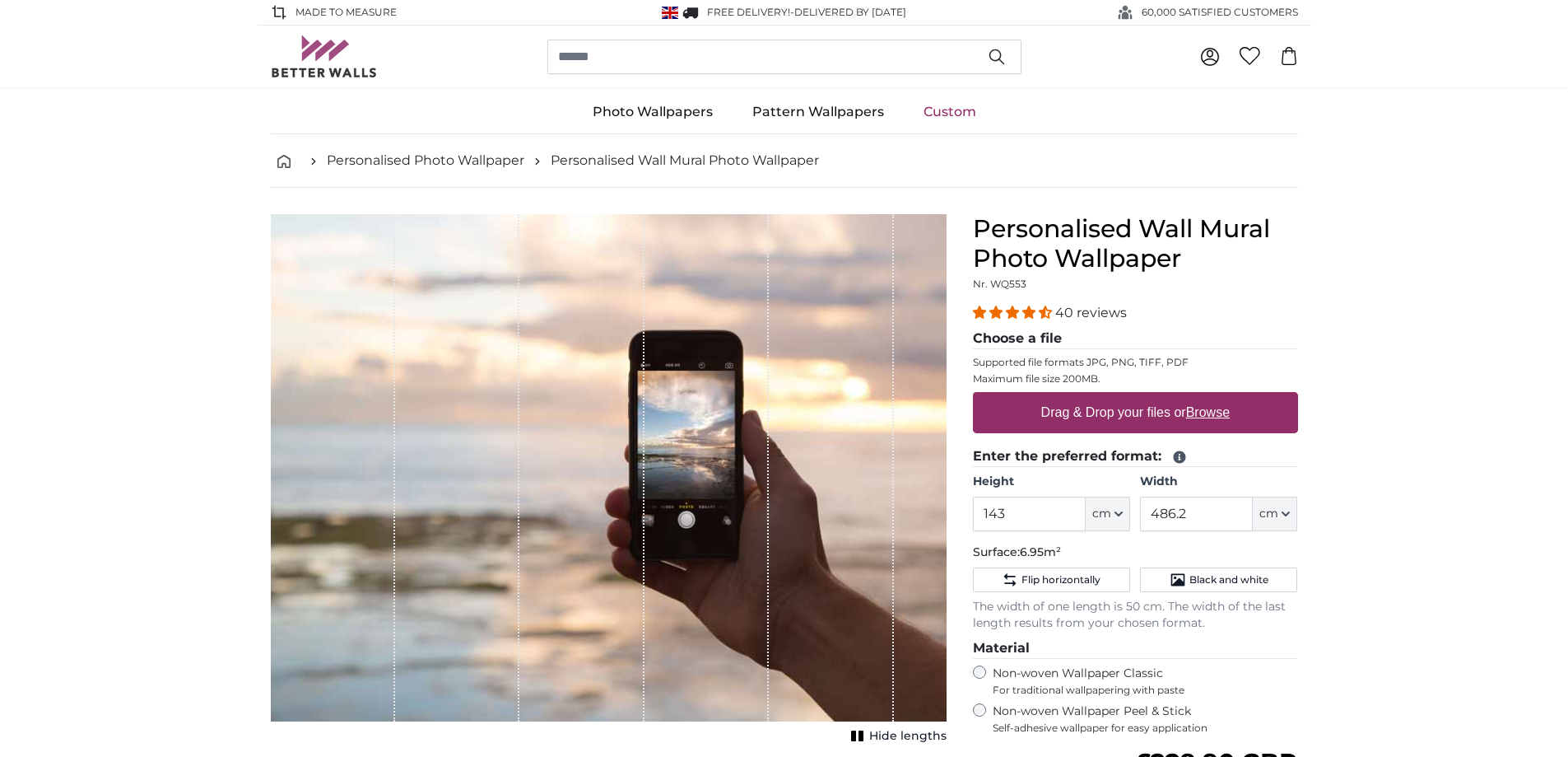
click at [1120, 412] on label "Drag & Drop your files or Browse" at bounding box center [1134, 412] width 202 height 33
click at [1120, 397] on input "Drag & Drop your files or Browse" at bounding box center [1135, 395] width 325 height 5
type input "**********"
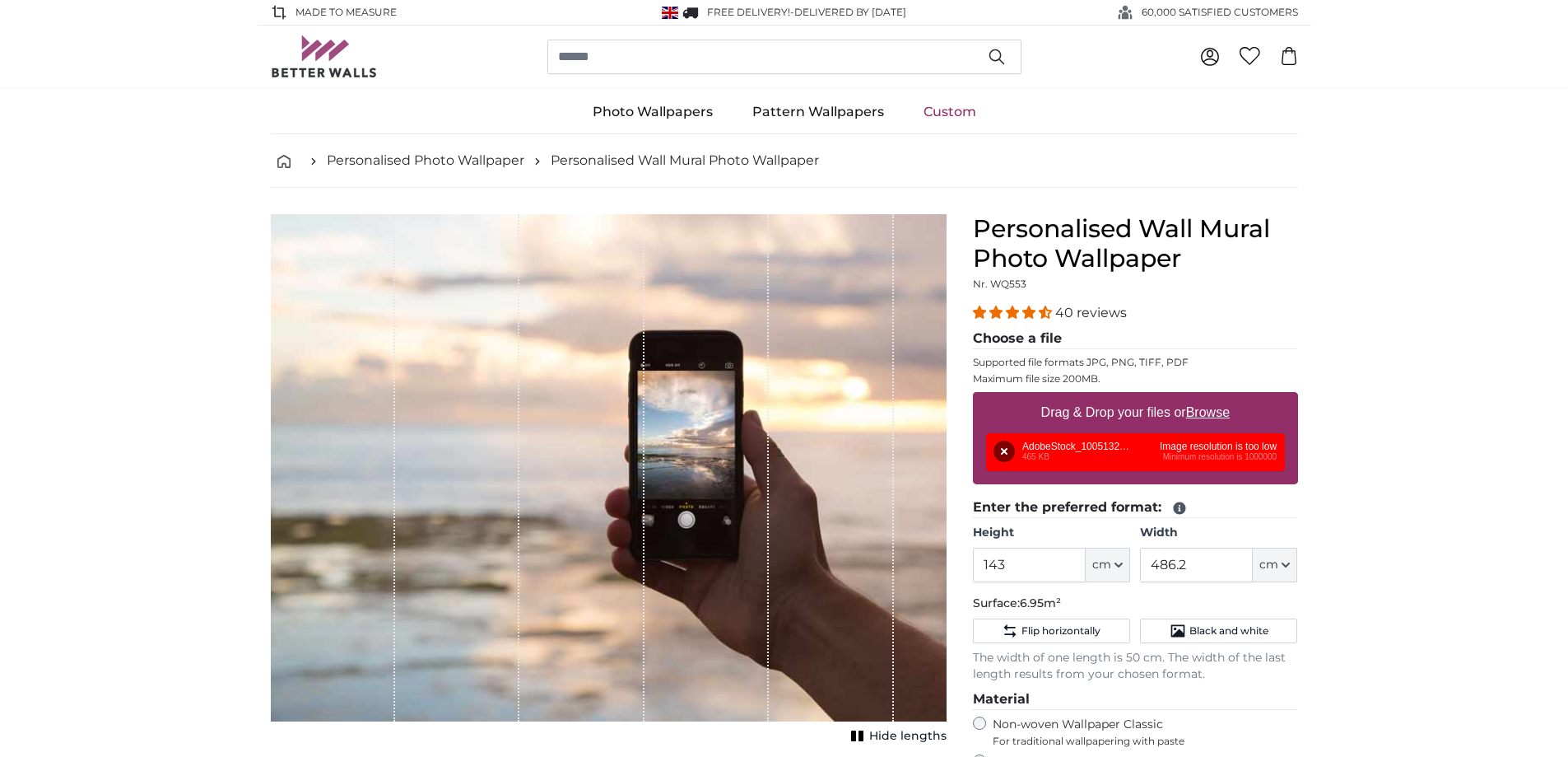
click at [1224, 413] on u "Browse" at bounding box center [1208, 412] width 44 height 14
click at [1224, 397] on input "Drag & Drop your files or Browse" at bounding box center [1135, 395] width 325 height 5
type input "**********"
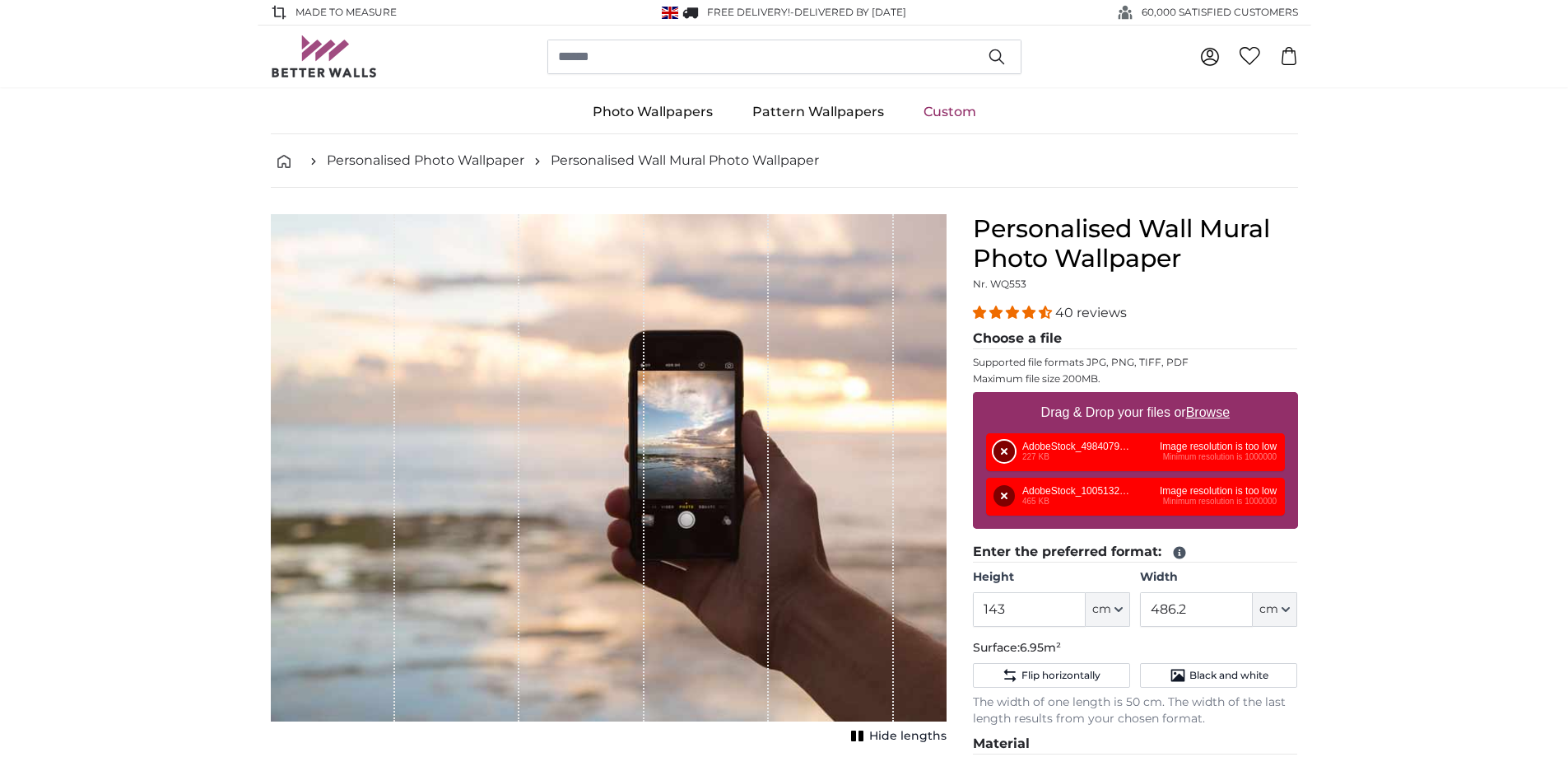
click at [1003, 450] on button "Remove" at bounding box center [1004, 452] width 22 height 22
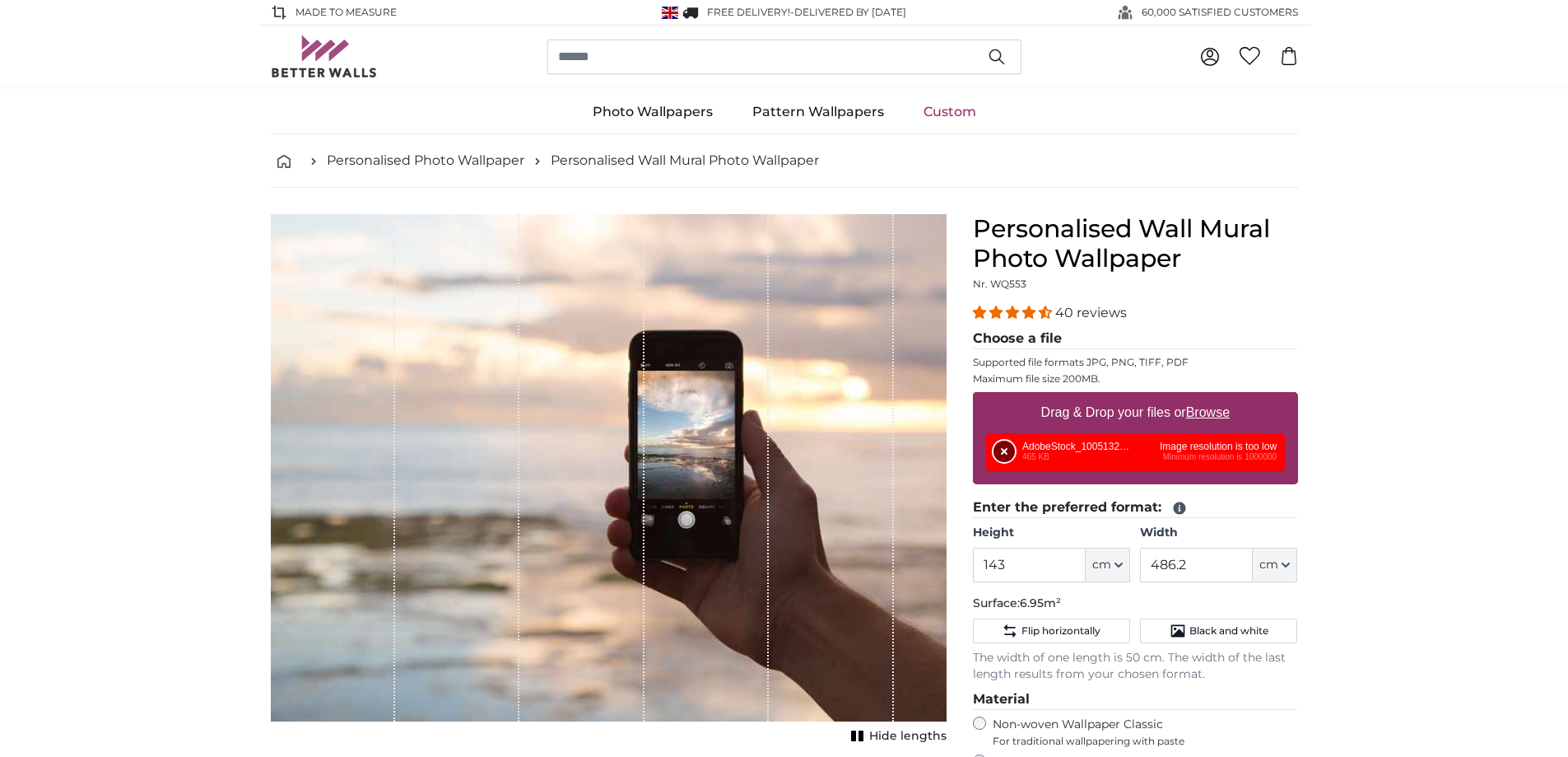
click at [1001, 452] on button "Remove" at bounding box center [1004, 452] width 22 height 22
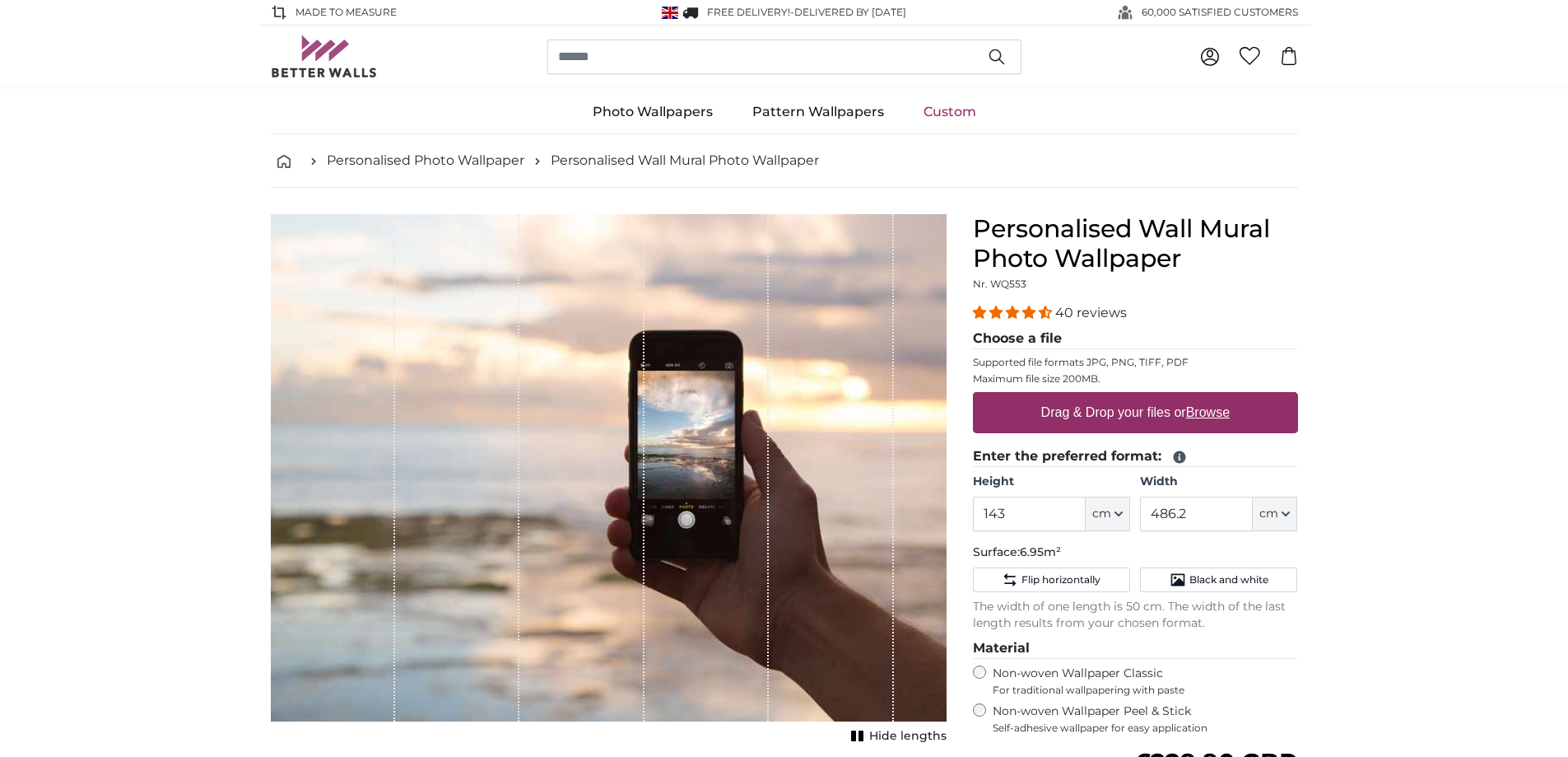
click at [1213, 410] on u "Browse" at bounding box center [1208, 412] width 44 height 14
click at [1213, 397] on input "Drag & Drop your files or Browse" at bounding box center [1135, 395] width 325 height 5
type input "**********"
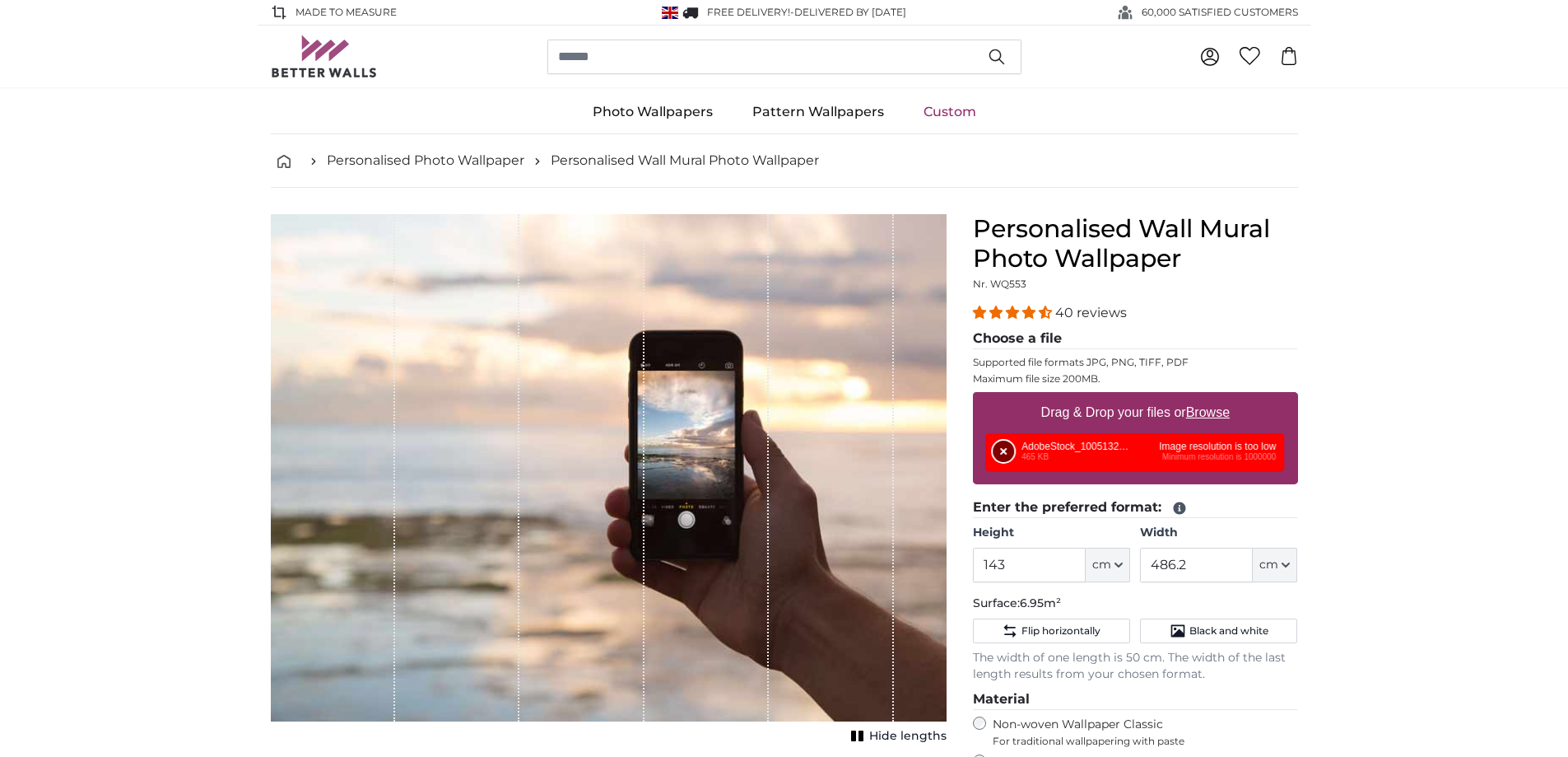
click at [1009, 447] on button "Remove" at bounding box center [1004, 452] width 22 height 22
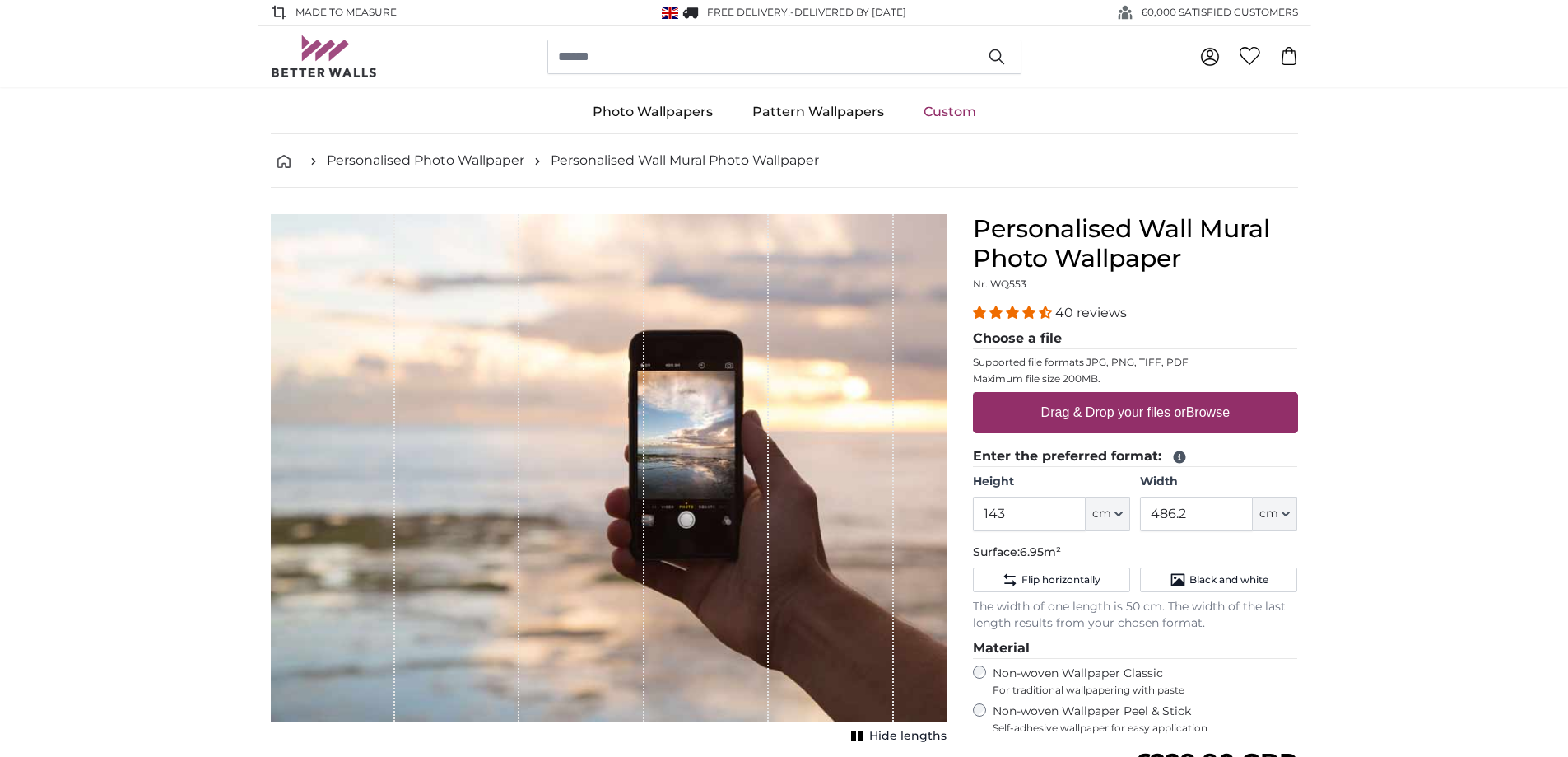
click at [1220, 414] on u "Browse" at bounding box center [1208, 412] width 44 height 14
click at [1220, 397] on input "Drag & Drop your files or Browse" at bounding box center [1135, 395] width 325 height 5
type input "**********"
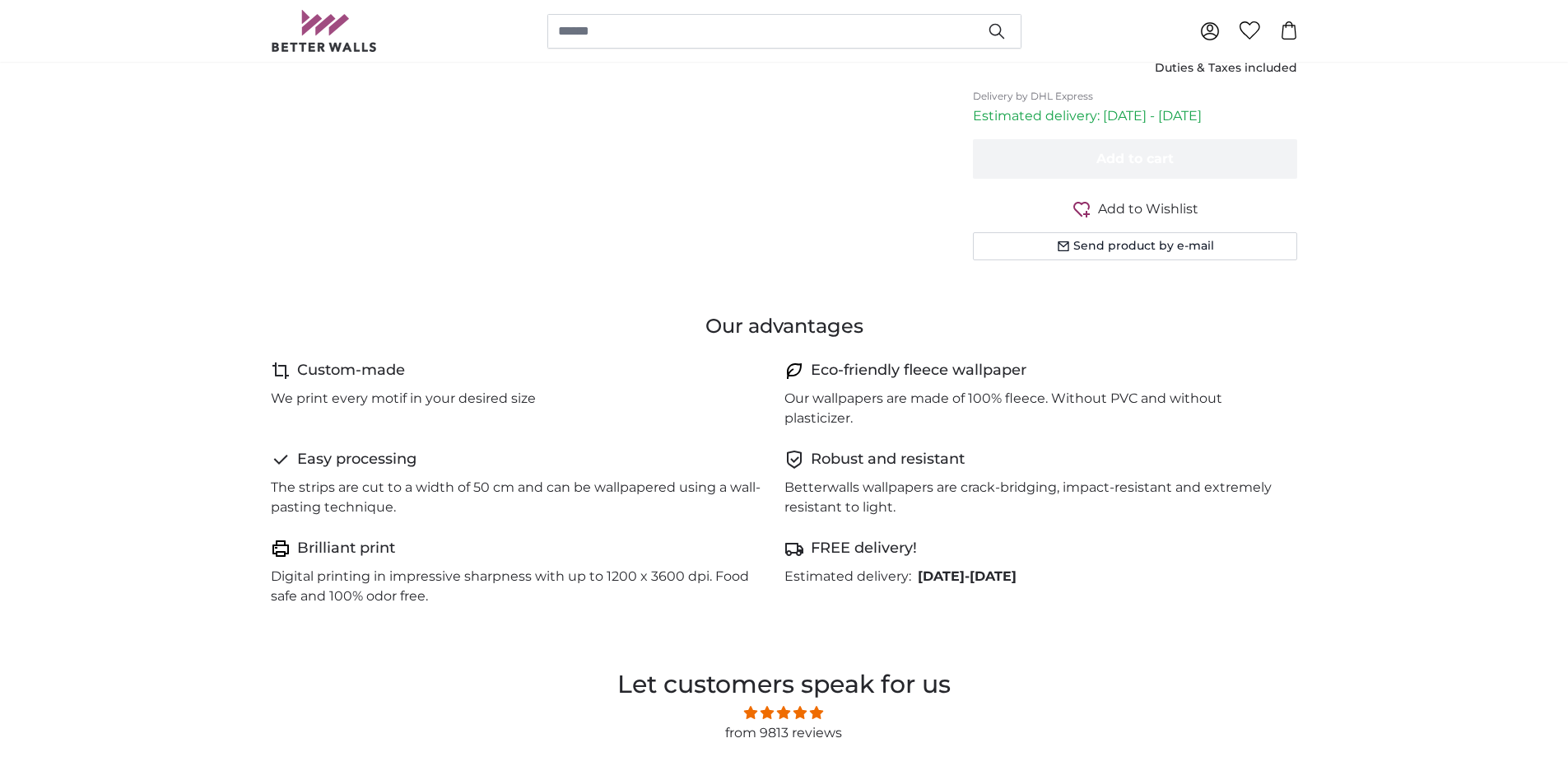
scroll to position [384, 0]
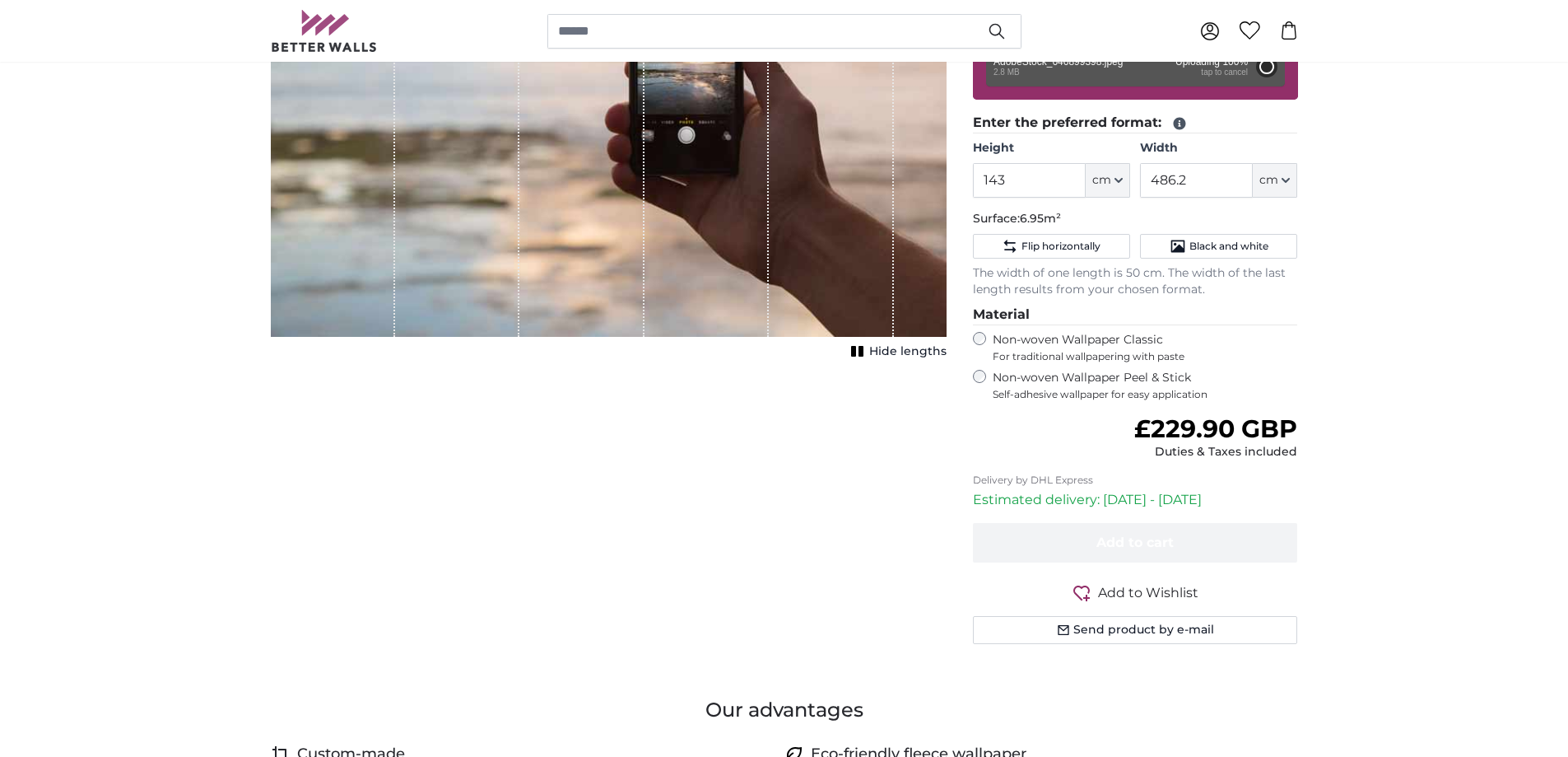
type input "190"
type input "380"
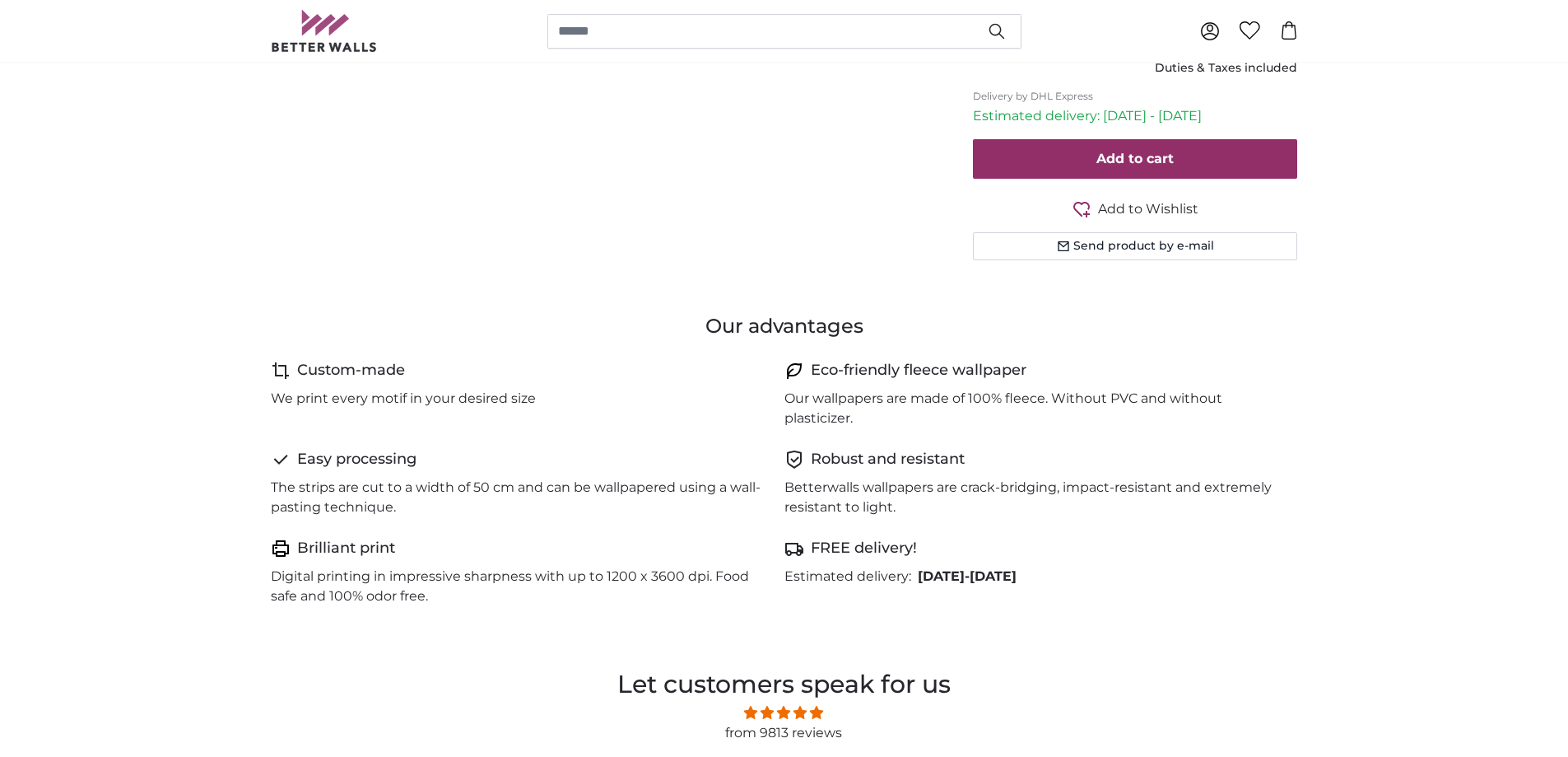
scroll to position [0, 0]
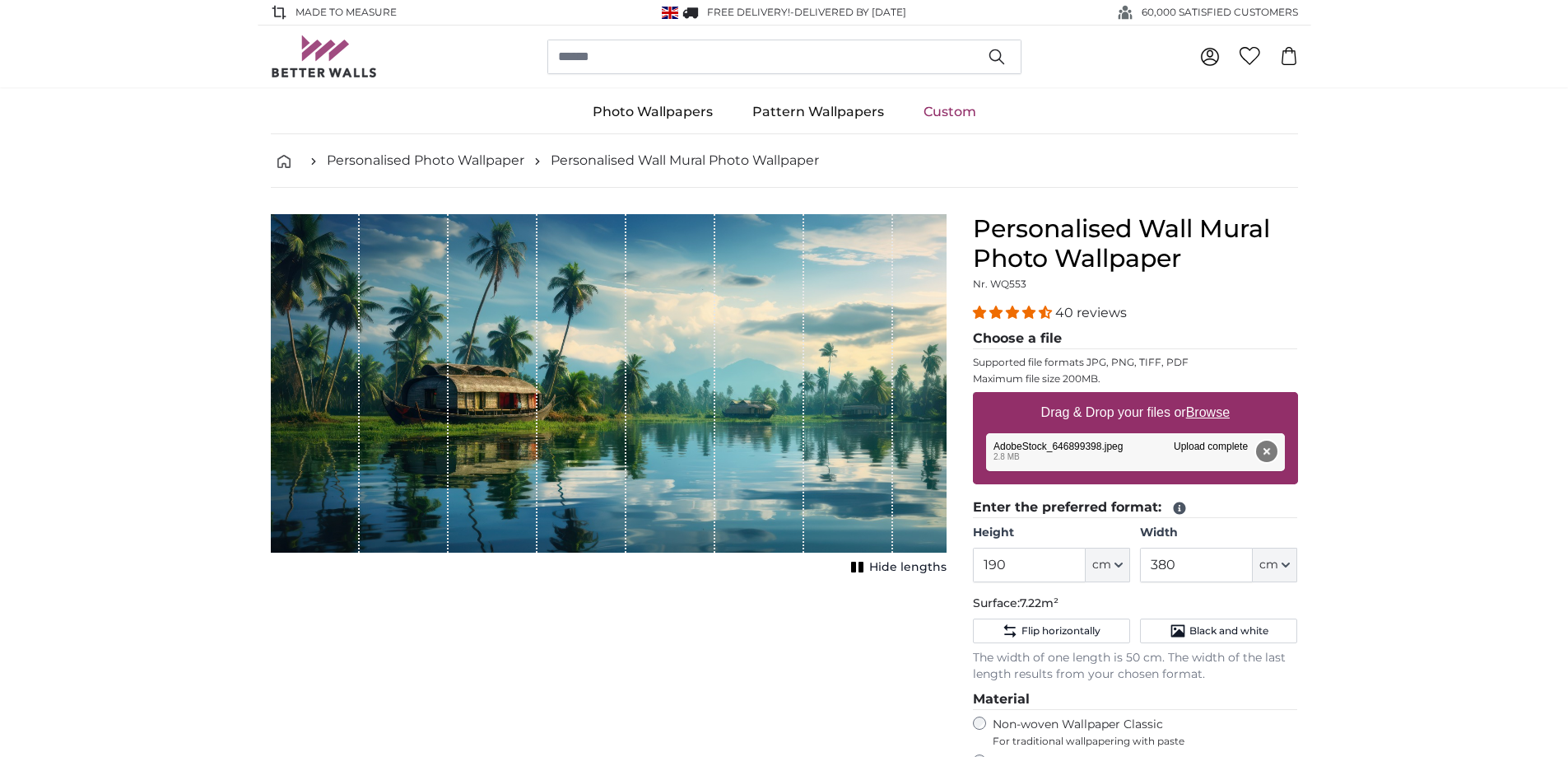
click at [1276, 453] on button "Remove" at bounding box center [1266, 452] width 22 height 22
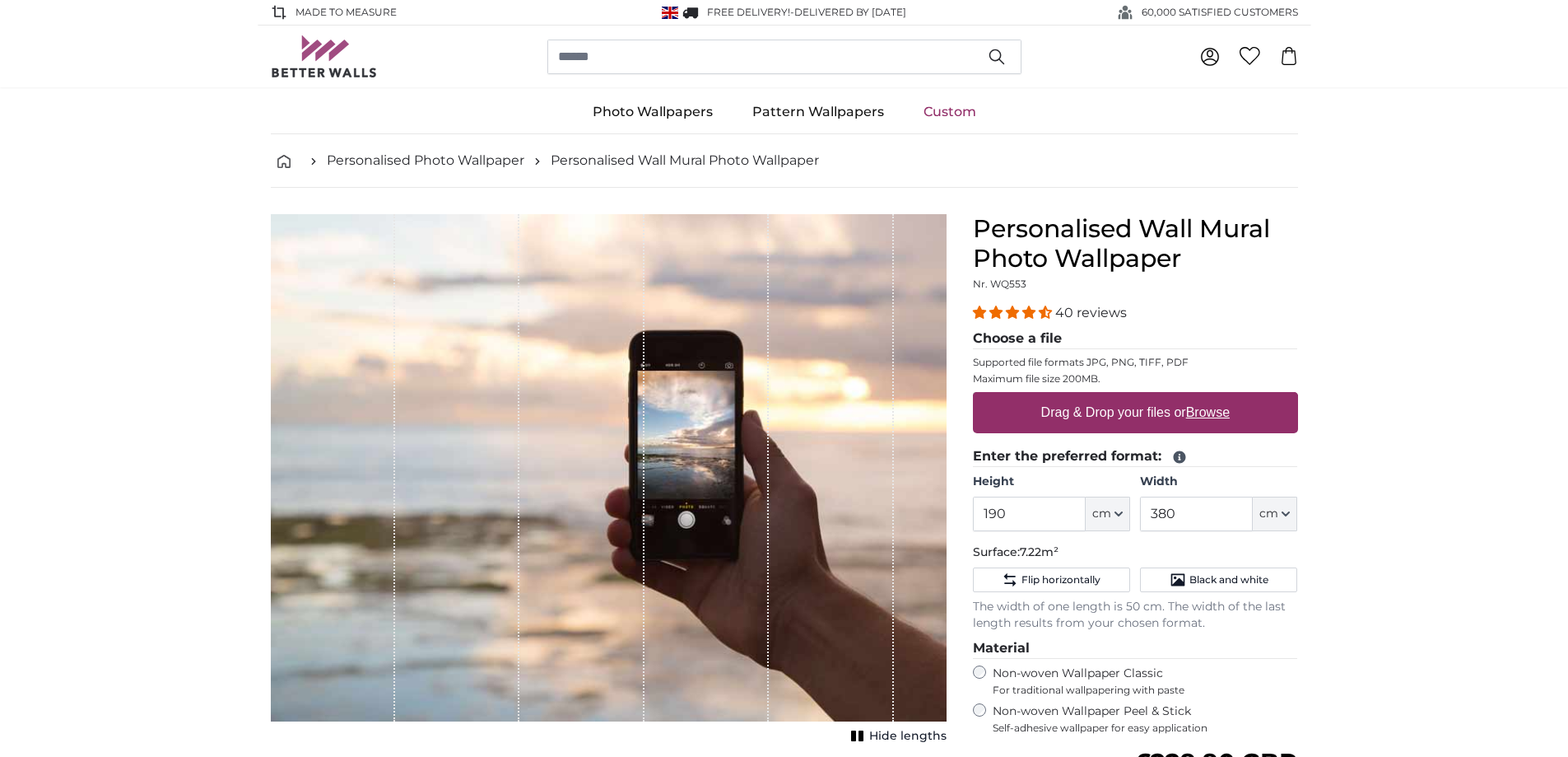
click at [1117, 412] on label "Drag & Drop your files or Browse" at bounding box center [1134, 412] width 202 height 33
click at [1117, 397] on input "Drag & Drop your files or Browse" at bounding box center [1135, 395] width 325 height 5
type input "**********"
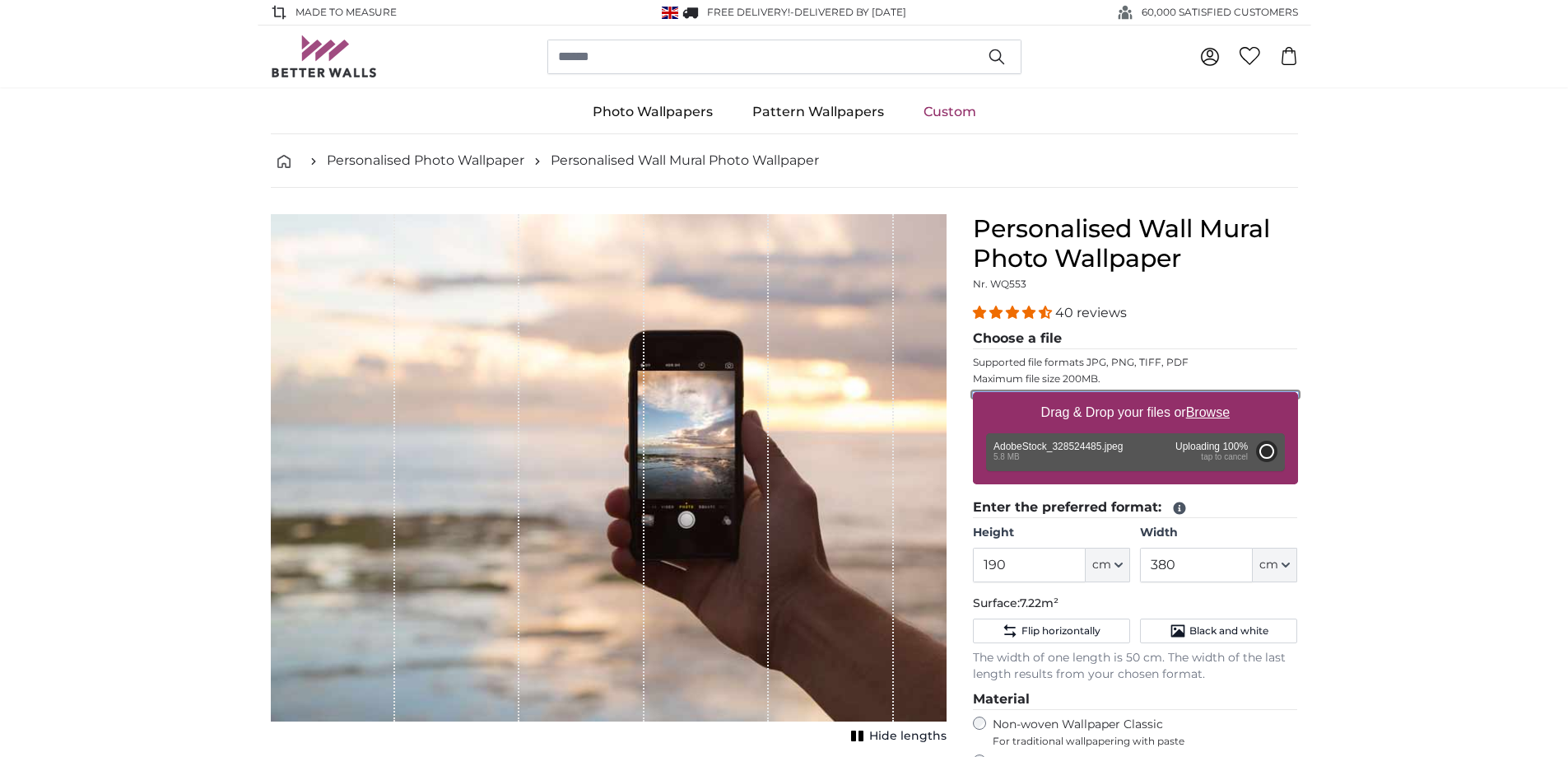
type input "143"
type input "489.1"
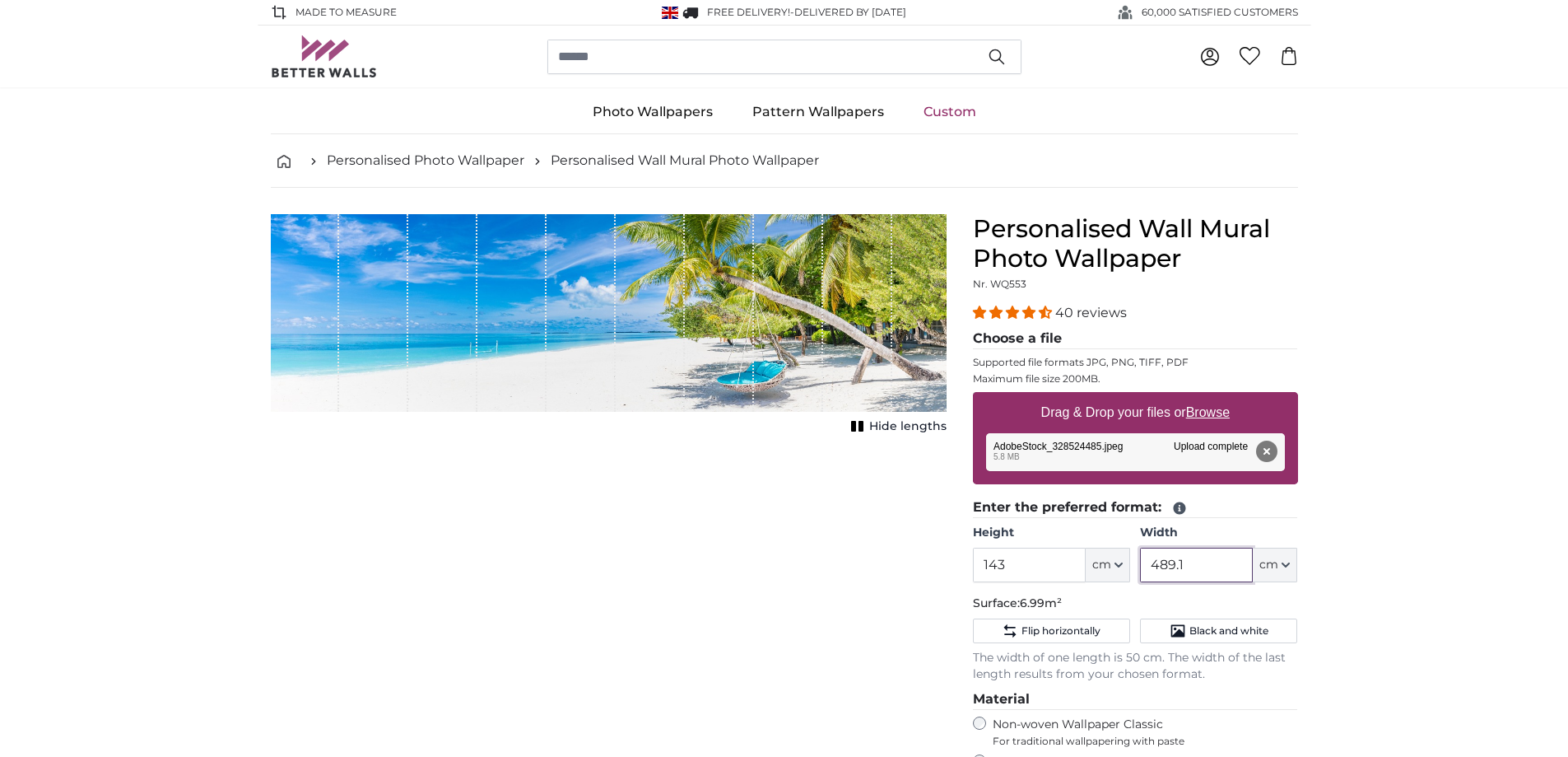
click at [1226, 564] on input "489.1" at bounding box center [1196, 565] width 113 height 35
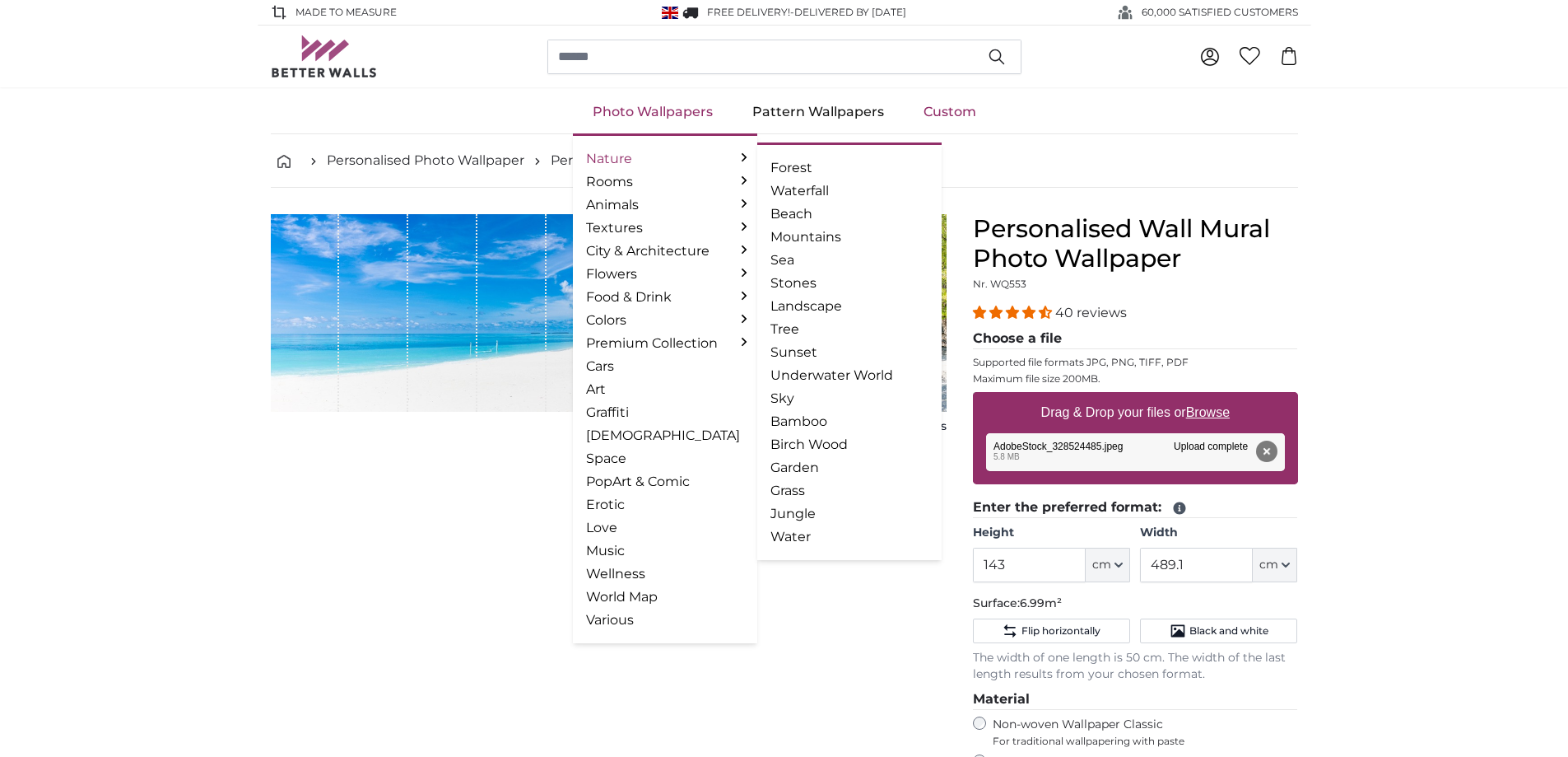
click at [628, 154] on link "Nature" at bounding box center [665, 159] width 158 height 20
